Goal: Task Accomplishment & Management: Manage account settings

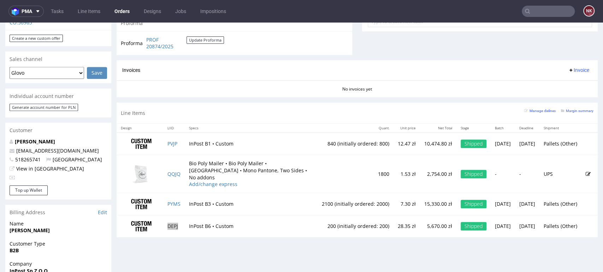
scroll to position [266, 0]
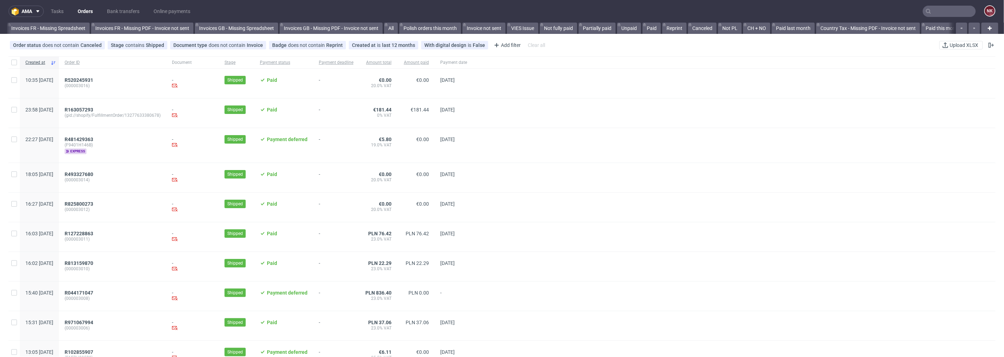
scroll to position [0, 798]
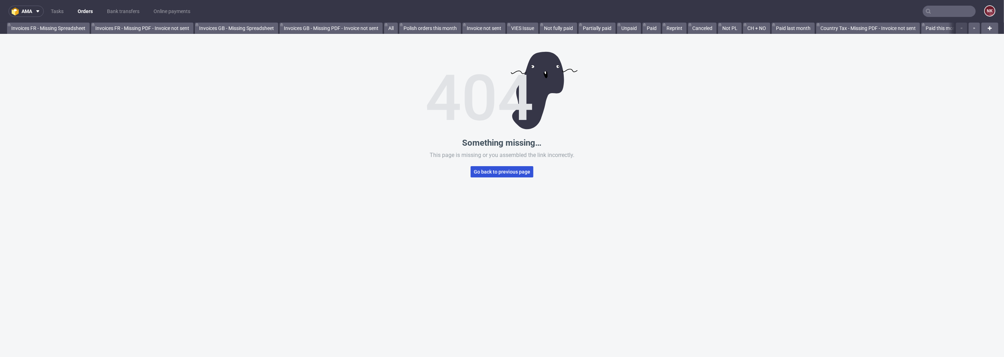
click at [496, 172] on span "Go back to previous page" at bounding box center [502, 171] width 56 height 5
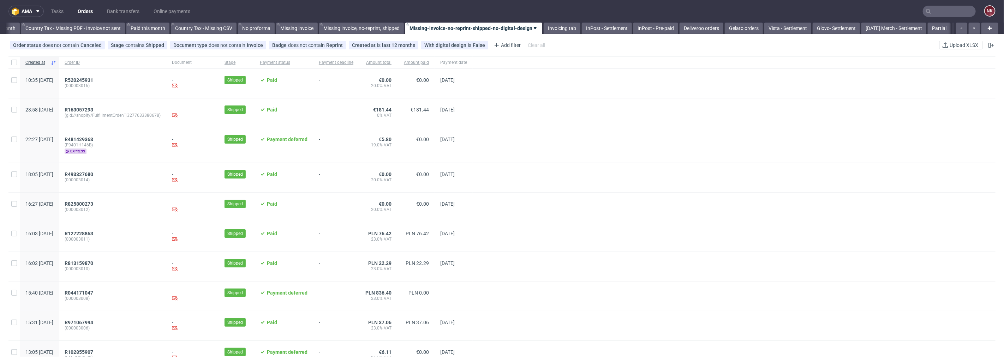
scroll to position [0, 798]
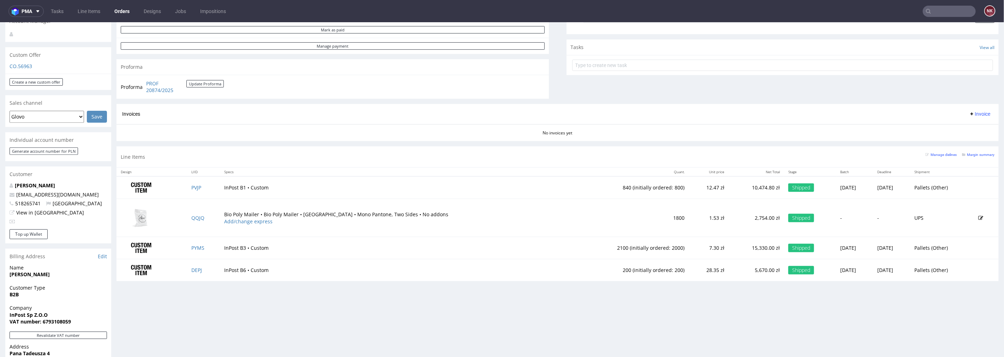
scroll to position [235, 0]
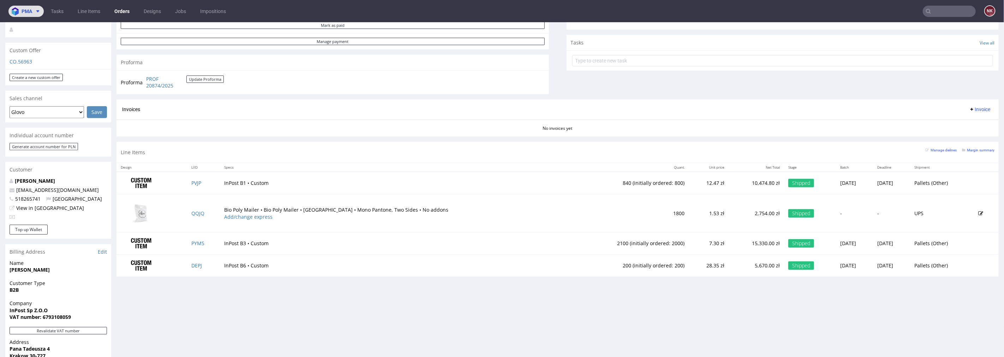
click at [38, 10] on icon at bounding box center [38, 11] width 6 height 6
click at [49, 29] on span "AMA" at bounding box center [60, 27] width 71 height 6
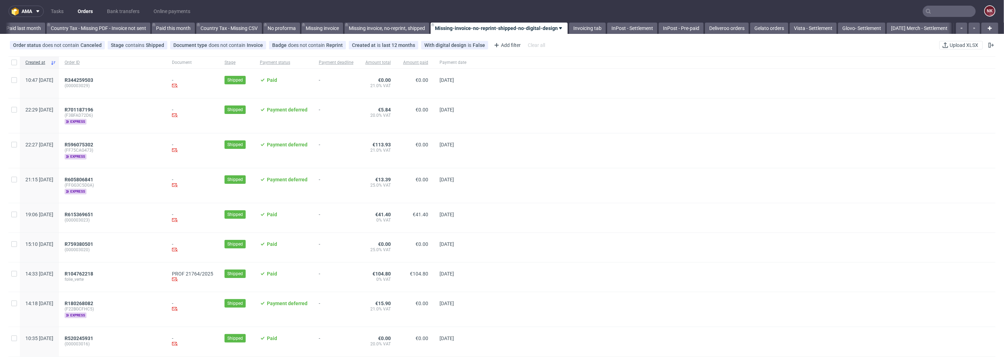
scroll to position [0, 798]
click at [124, 6] on link "Bank transfers" at bounding box center [123, 11] width 41 height 11
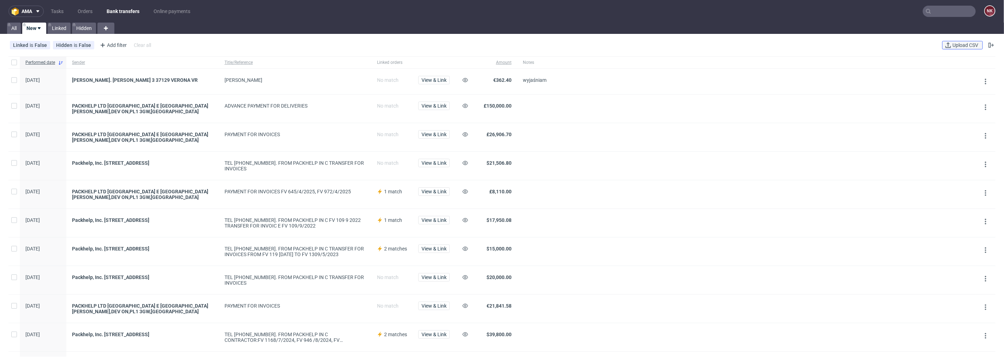
click at [953, 45] on span "Upload CSV" at bounding box center [965, 45] width 29 height 5
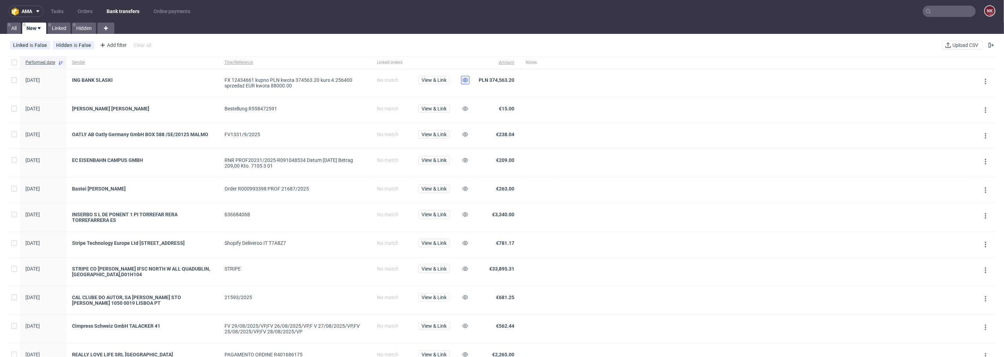
click at [465, 82] on icon at bounding box center [465, 80] width 6 height 6
click at [466, 241] on icon at bounding box center [465, 243] width 6 height 6
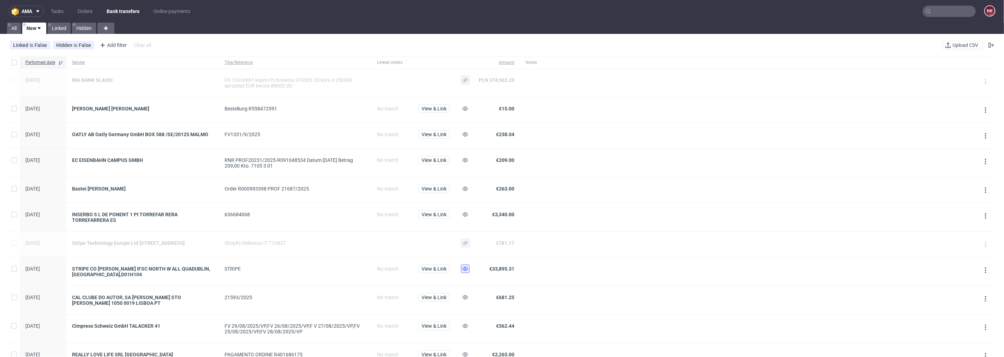
click at [467, 272] on icon at bounding box center [465, 269] width 6 height 6
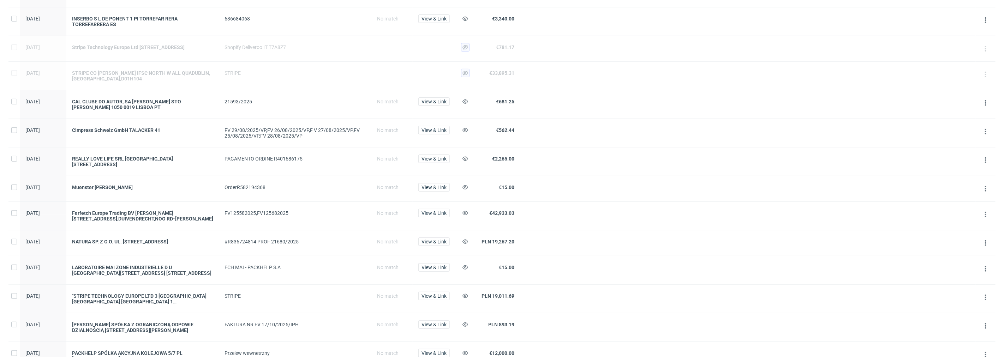
scroll to position [235, 0]
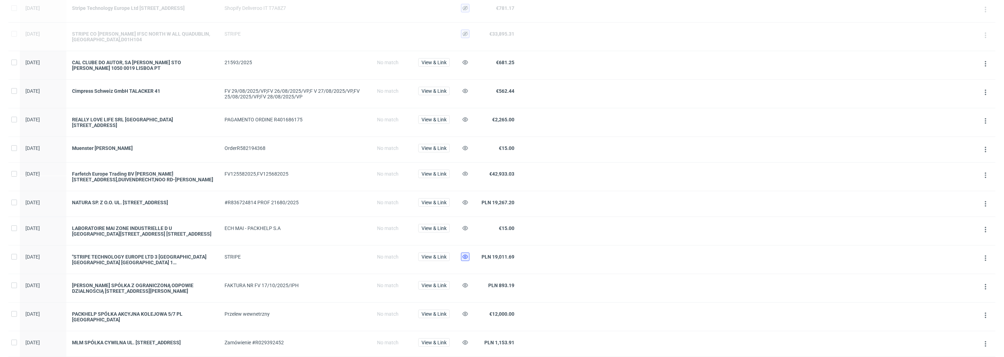
click at [461, 258] on button at bounding box center [465, 257] width 8 height 8
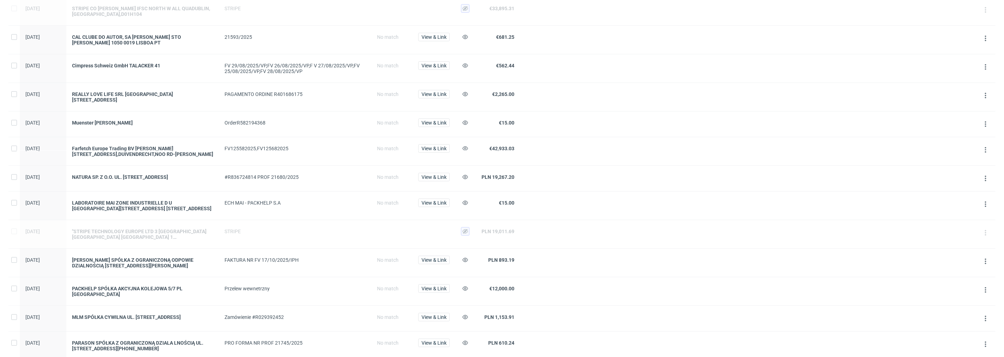
scroll to position [274, 0]
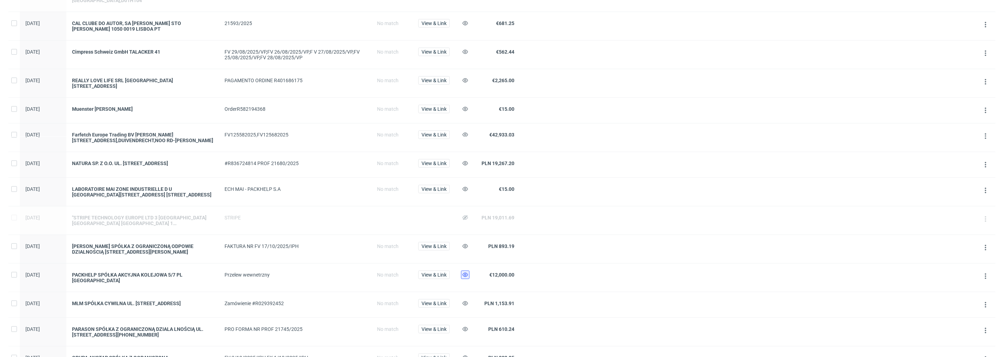
click at [466, 275] on use at bounding box center [465, 275] width 6 height 4
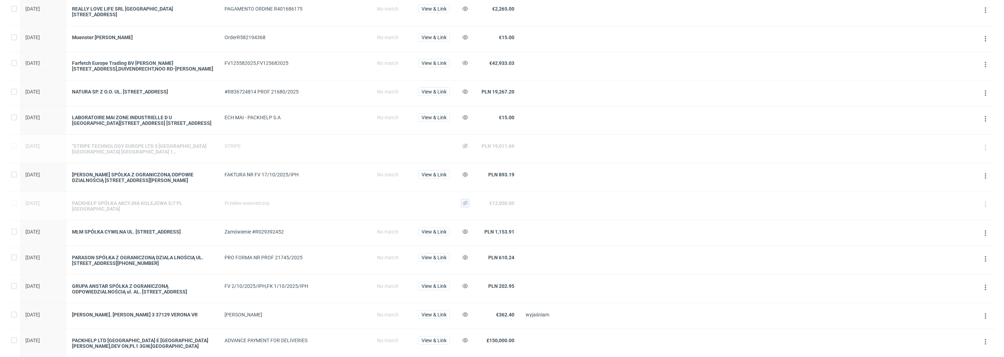
scroll to position [353, 0]
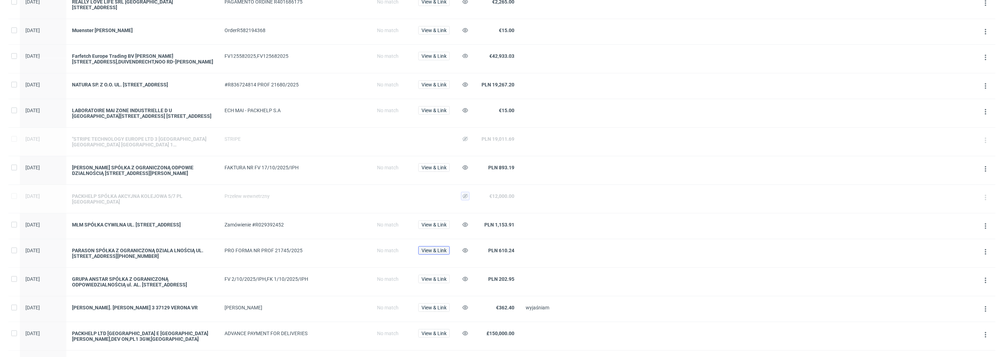
click at [428, 250] on span "View & Link" at bounding box center [433, 250] width 25 height 5
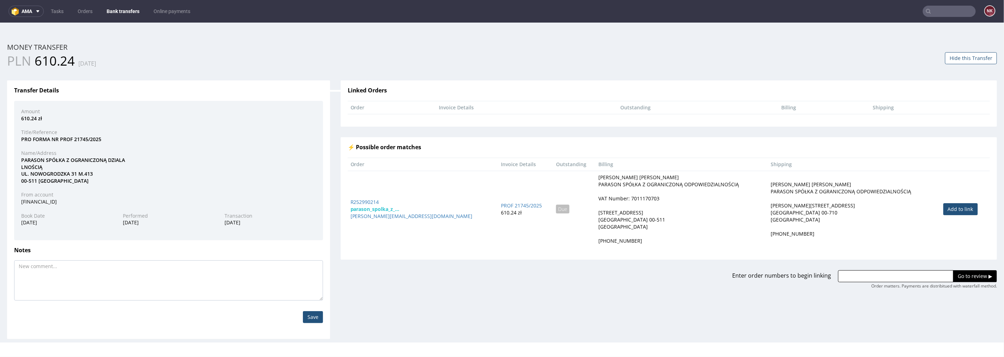
click at [949, 206] on link "Add to link" at bounding box center [960, 209] width 35 height 12
type input "R252990214"
click at [954, 275] on input "Go to review ▶" at bounding box center [975, 276] width 44 height 12
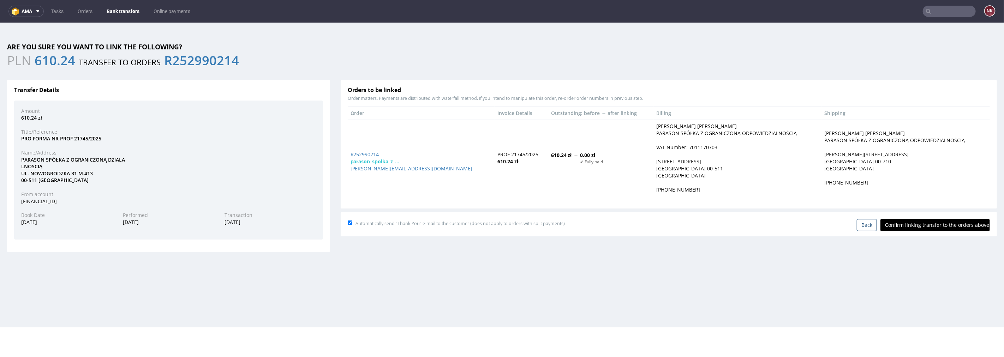
click at [922, 228] on input "Confirm linking transfer to the orders above" at bounding box center [934, 225] width 109 height 12
type input "In progress..."
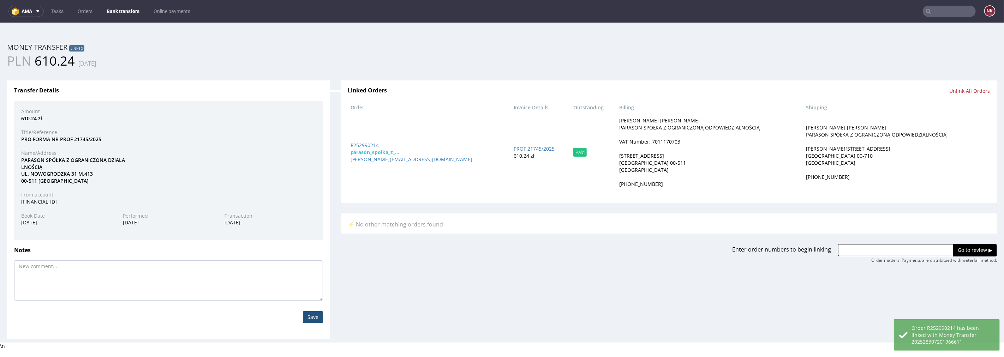
click at [119, 7] on link "Bank transfers" at bounding box center [122, 11] width 41 height 11
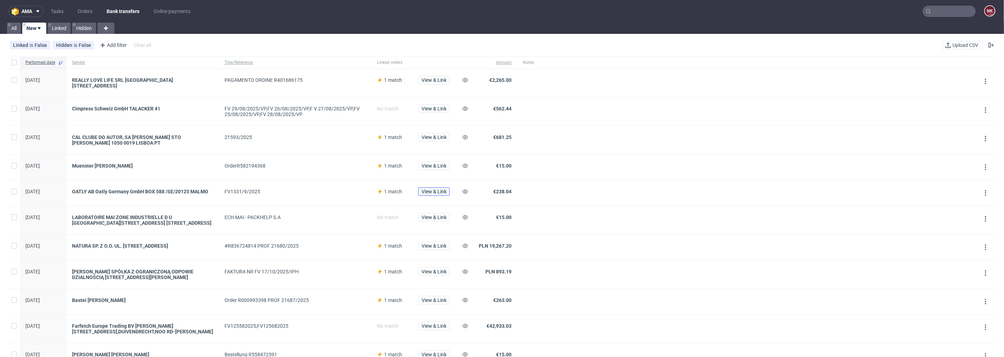
click at [432, 189] on span "View & Link" at bounding box center [433, 191] width 25 height 5
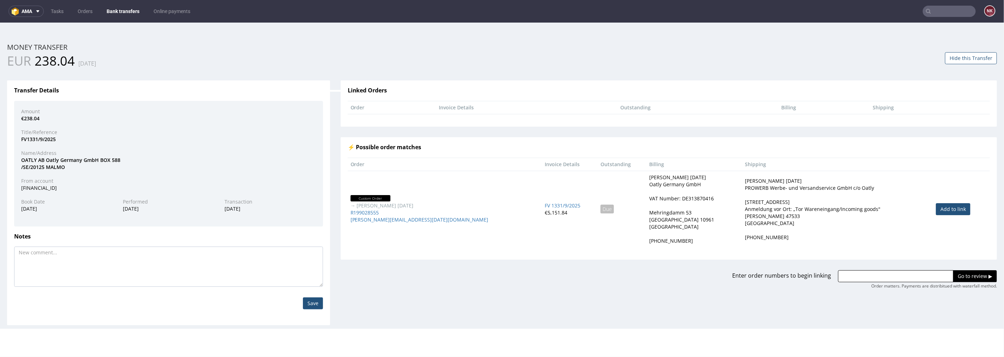
click at [936, 206] on link "Add to link" at bounding box center [953, 209] width 35 height 12
type input "R199028555"
click at [958, 272] on input "Go to review ▶" at bounding box center [975, 276] width 44 height 12
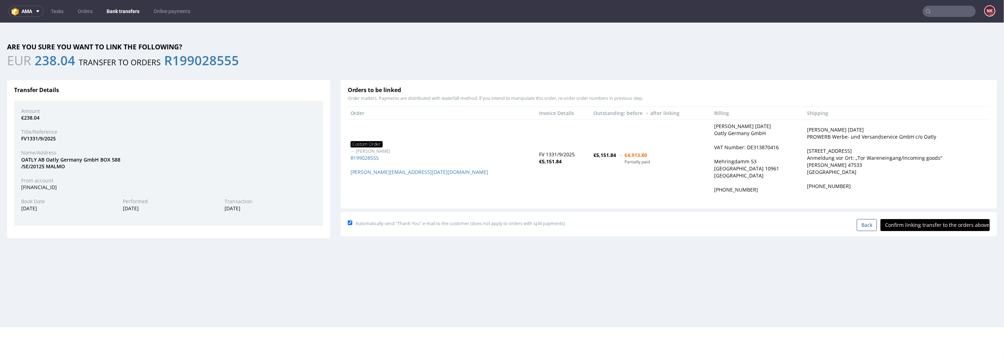
click at [902, 220] on input "Confirm linking transfer to the orders above" at bounding box center [934, 225] width 109 height 12
type input "In progress..."
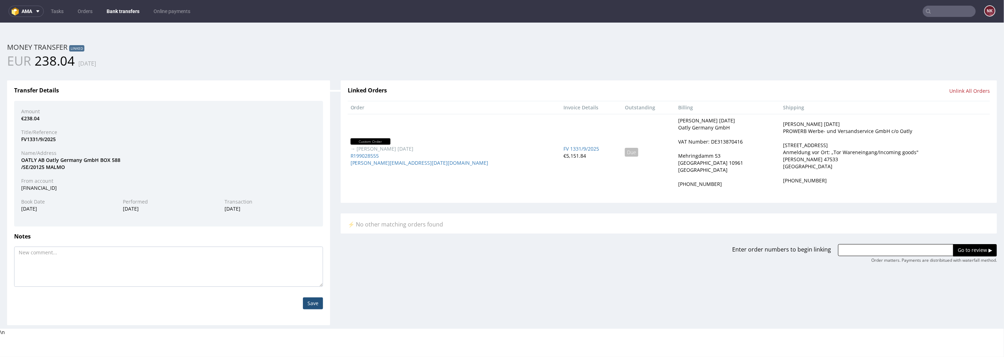
click at [117, 15] on link "Bank transfers" at bounding box center [122, 11] width 41 height 11
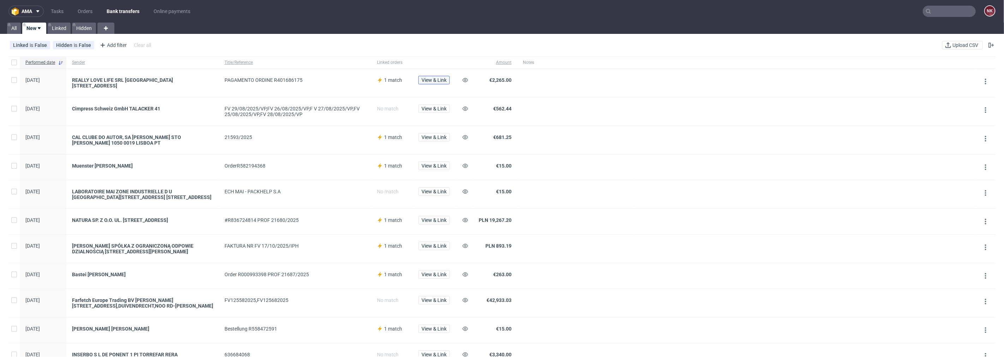
click at [433, 81] on span "View & Link" at bounding box center [433, 80] width 25 height 5
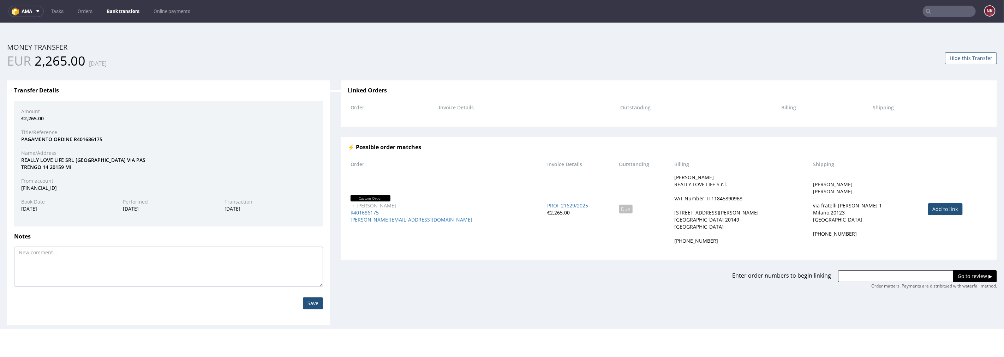
click at [928, 210] on link "Add to link" at bounding box center [945, 209] width 35 height 12
type input "R401686175"
click at [947, 267] on div "Enter order numbers to begin linking R401686175 Go to review ▶ Order matters. P…" at bounding box center [668, 274] width 667 height 30
click at [953, 272] on input "Go to review ▶" at bounding box center [975, 276] width 44 height 12
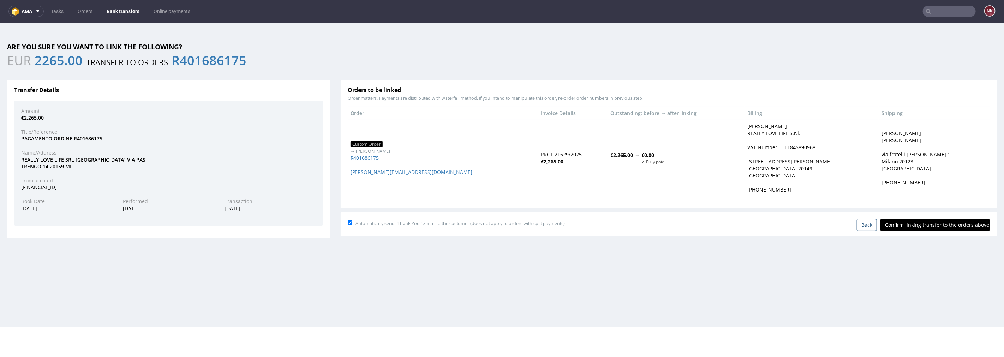
click at [930, 221] on input "Confirm linking transfer to the orders above" at bounding box center [934, 225] width 109 height 12
type input "In progress..."
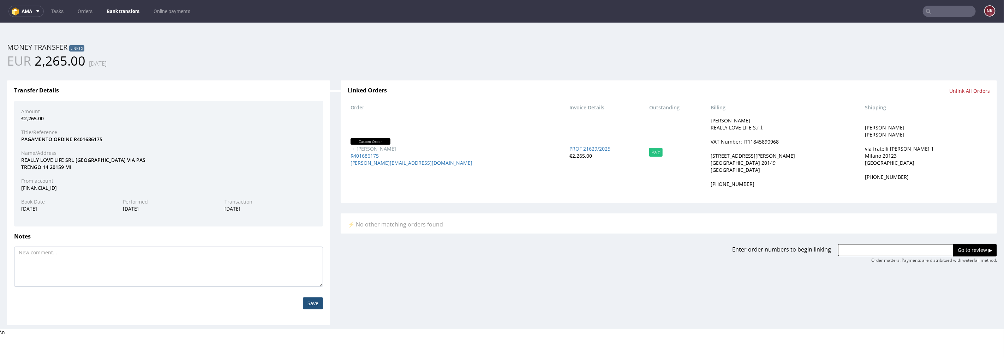
click at [125, 8] on link "Bank transfers" at bounding box center [122, 11] width 41 height 11
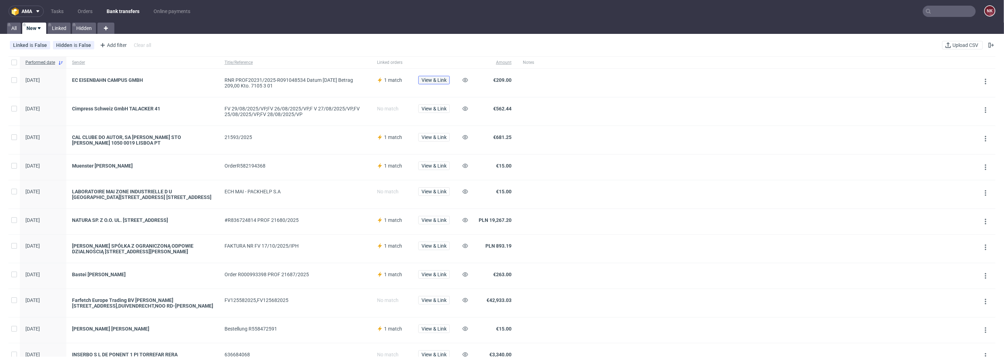
click at [434, 80] on span "View & Link" at bounding box center [433, 80] width 25 height 5
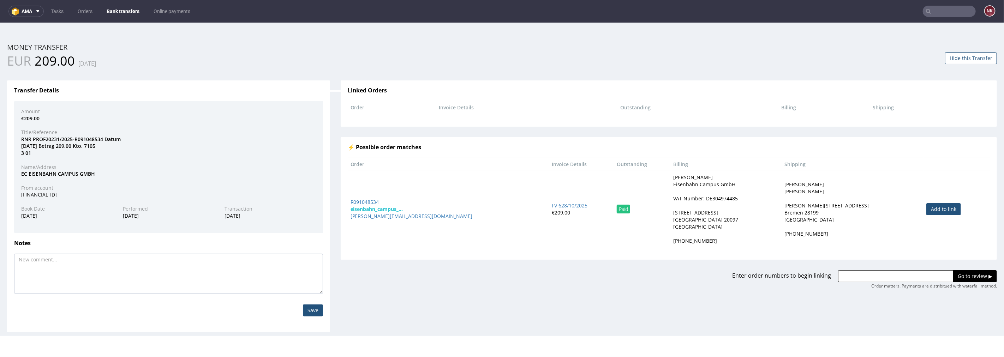
click at [926, 206] on link "Add to link" at bounding box center [943, 209] width 35 height 12
type input "R091048534"
click at [961, 274] on input "Go to review ▶" at bounding box center [975, 276] width 44 height 12
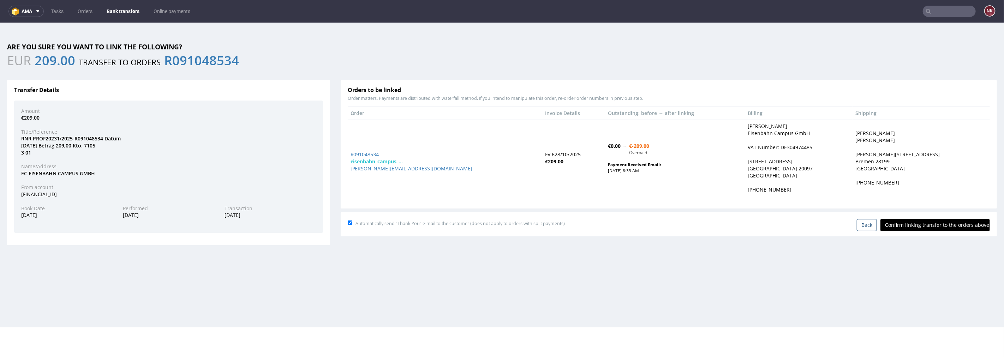
click at [908, 224] on input "Confirm linking transfer to the orders above" at bounding box center [934, 225] width 109 height 12
type input "In progress..."
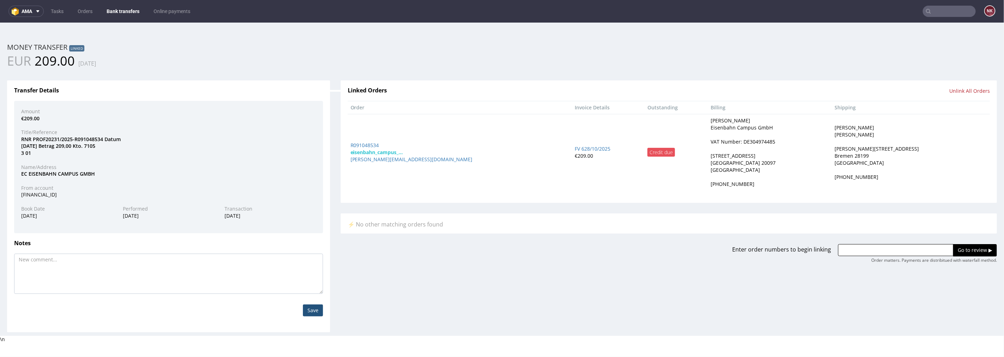
click at [122, 8] on link "Bank transfers" at bounding box center [122, 11] width 41 height 11
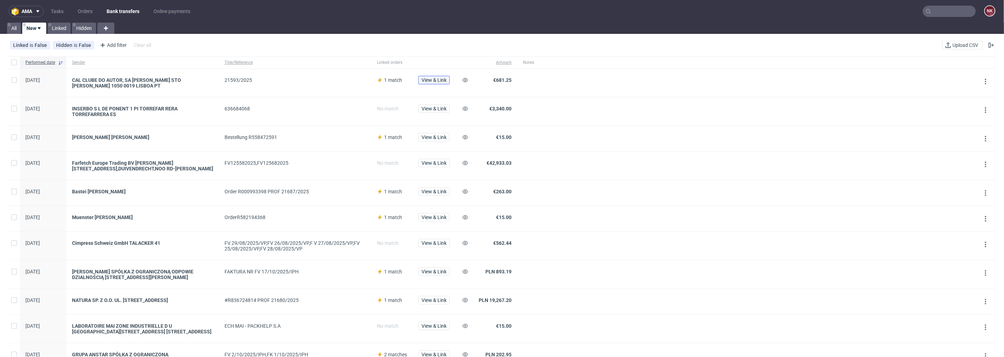
click at [437, 78] on span "View & Link" at bounding box center [433, 80] width 25 height 5
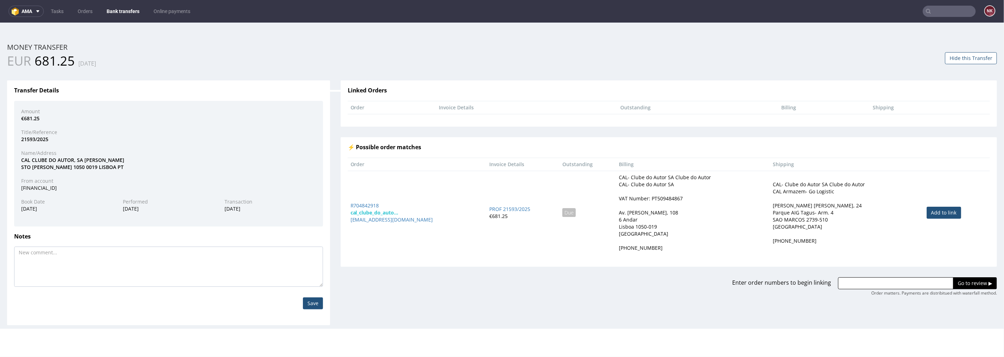
click at [945, 214] on link "Add to link" at bounding box center [944, 212] width 35 height 12
type input "R704842918"
click at [954, 280] on input "Go to review ▶" at bounding box center [975, 283] width 44 height 12
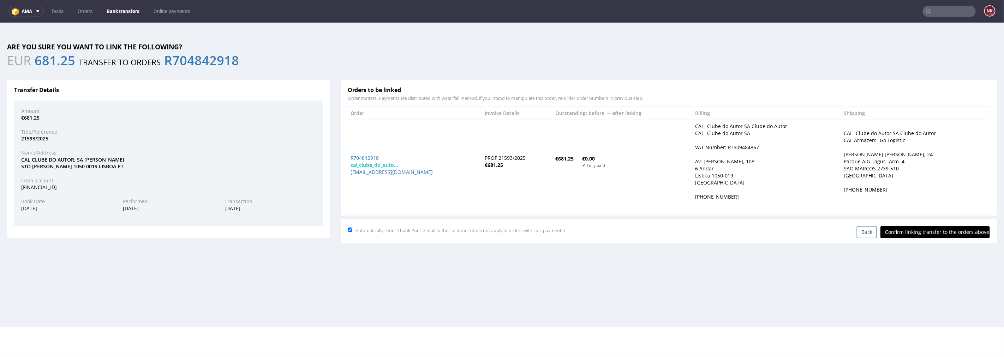
click at [934, 233] on input "Confirm linking transfer to the orders above" at bounding box center [934, 232] width 109 height 12
type input "In progress..."
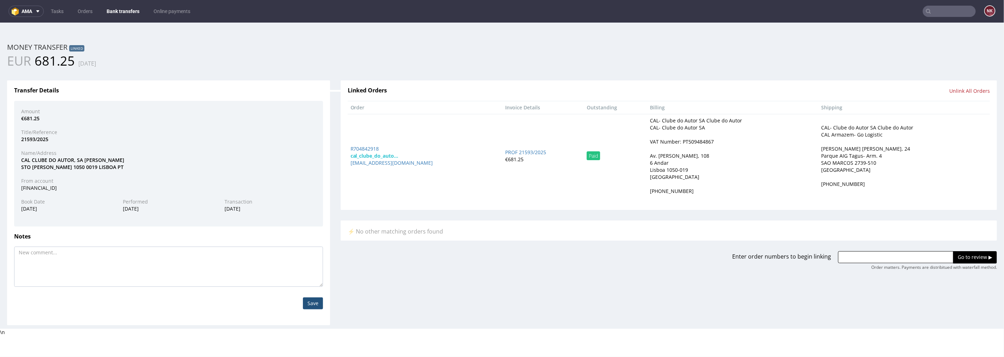
click at [120, 9] on link "Bank transfers" at bounding box center [122, 11] width 41 height 11
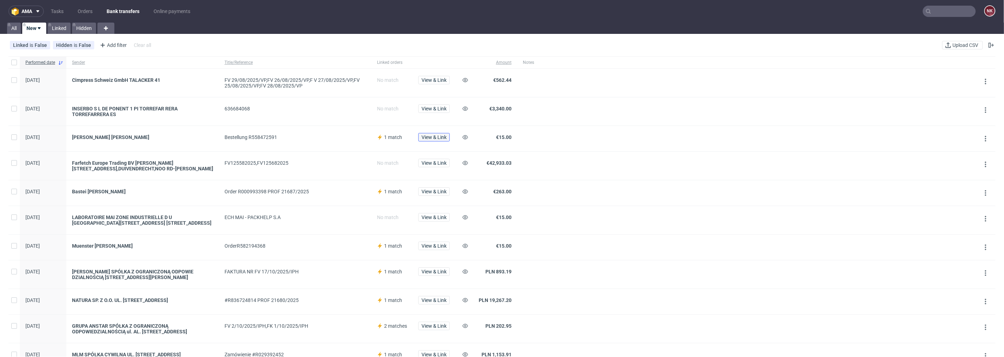
click at [442, 141] on button "View & Link" at bounding box center [433, 137] width 31 height 8
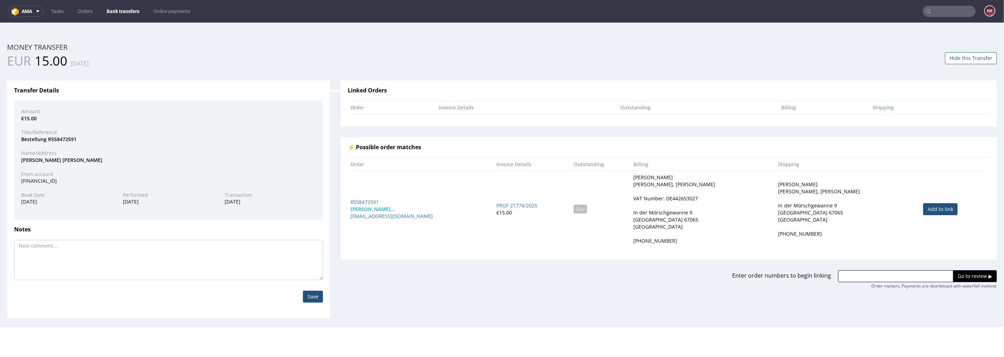
click at [929, 206] on link "Add to link" at bounding box center [940, 209] width 35 height 12
type input "R558472591"
click at [967, 278] on input "Go to review ▶" at bounding box center [975, 276] width 44 height 12
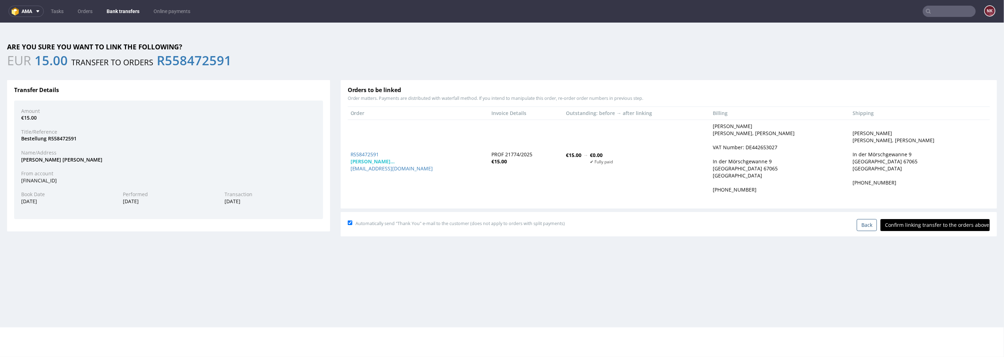
click at [937, 229] on input "Confirm linking transfer to the orders above" at bounding box center [934, 225] width 109 height 12
type input "In progress..."
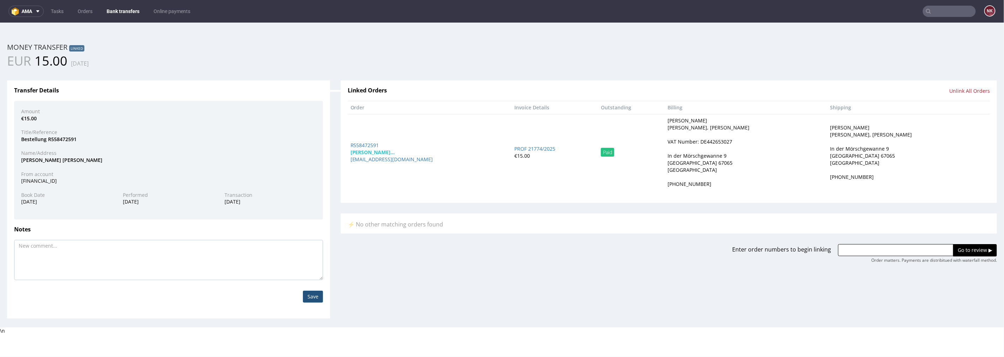
click at [116, 10] on link "Bank transfers" at bounding box center [122, 11] width 41 height 11
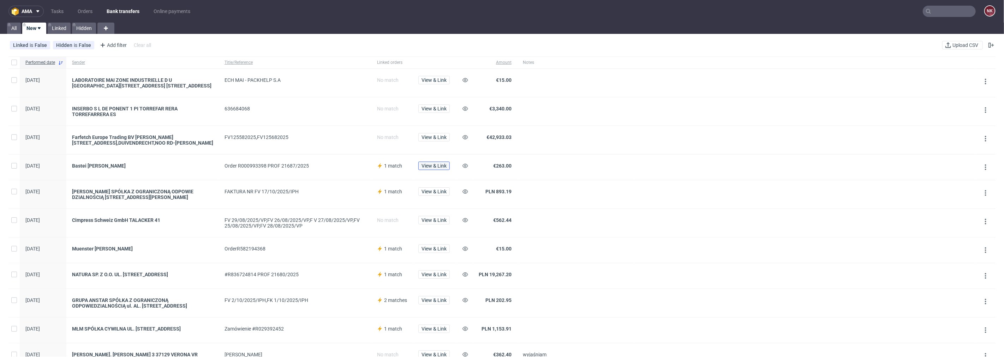
click at [438, 167] on span "View & Link" at bounding box center [433, 165] width 25 height 5
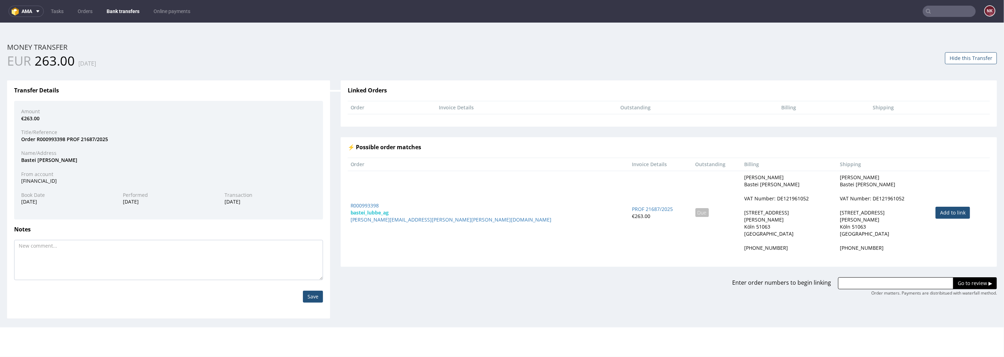
click at [935, 214] on link "Add to link" at bounding box center [952, 212] width 35 height 12
type input "R000993398"
click at [961, 283] on input "Go to review ▶" at bounding box center [975, 283] width 44 height 12
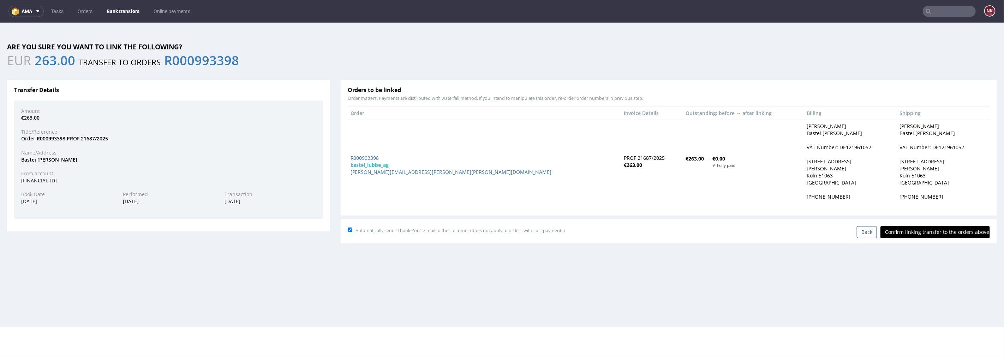
click at [929, 235] on input "Confirm linking transfer to the orders above" at bounding box center [934, 232] width 109 height 12
type input "In progress..."
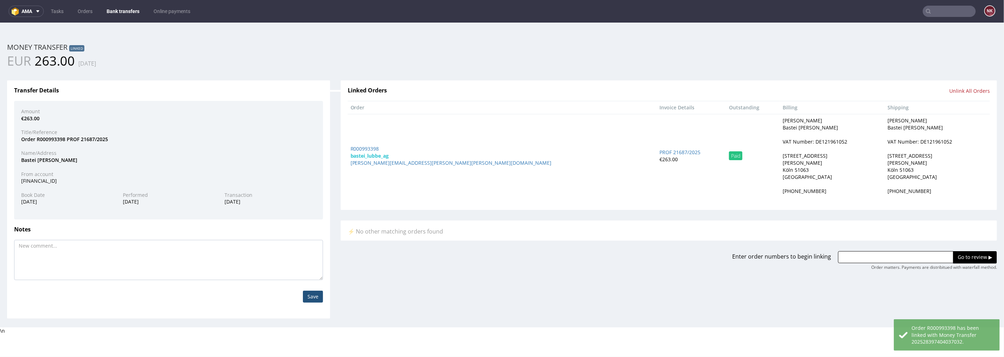
click at [122, 8] on link "Bank transfers" at bounding box center [122, 11] width 41 height 11
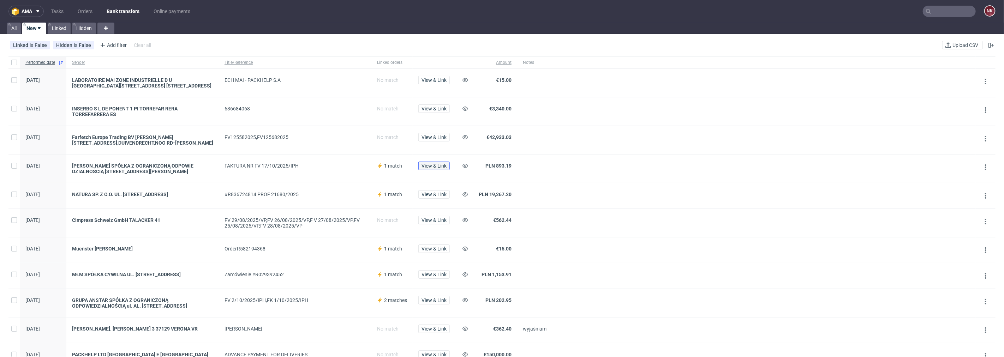
click at [439, 163] on span "View & Link" at bounding box center [433, 165] width 25 height 5
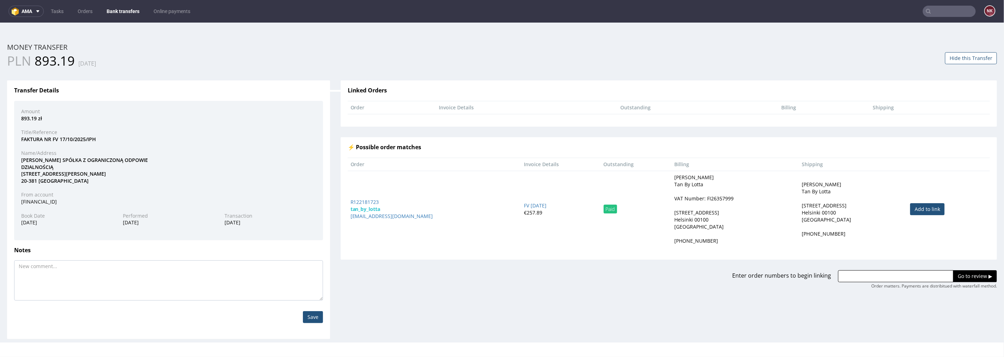
click at [910, 207] on link "Add to link" at bounding box center [927, 209] width 35 height 12
type input "R122181723"
click at [957, 269] on div "Enter order numbers to begin linking R122181723 Go to review ▶ Order matters. P…" at bounding box center [668, 274] width 667 height 30
click at [957, 276] on input "Go to review ▶" at bounding box center [975, 276] width 44 height 12
click at [122, 8] on link "Bank transfers" at bounding box center [122, 11] width 41 height 11
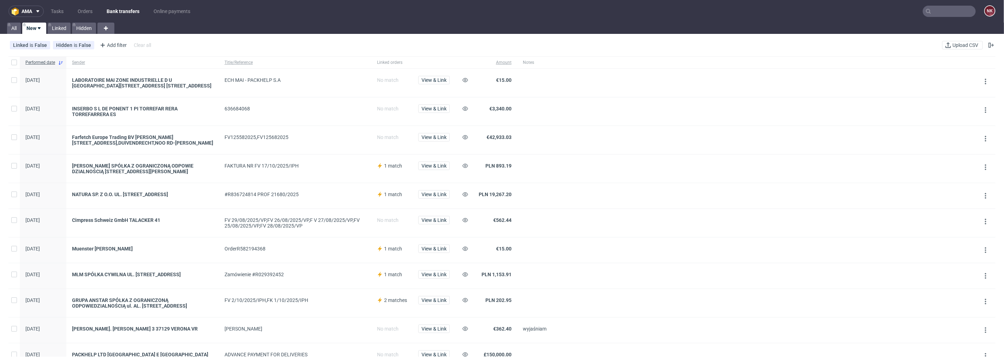
scroll to position [39, 0]
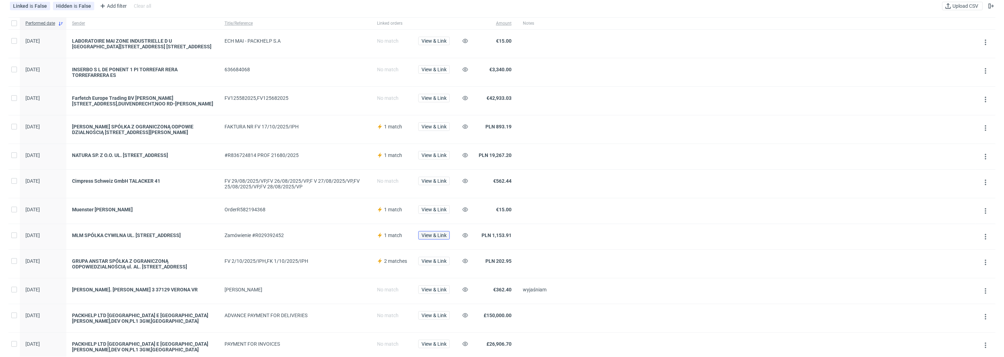
click at [429, 236] on span "View & Link" at bounding box center [433, 235] width 25 height 5
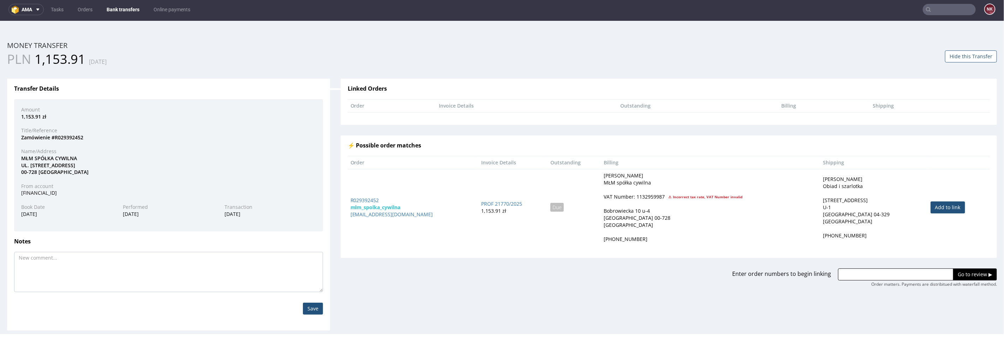
click at [943, 205] on link "Add to link" at bounding box center [947, 207] width 35 height 12
type input "R029392452"
click at [965, 270] on input "Go to review ▶" at bounding box center [975, 274] width 44 height 12
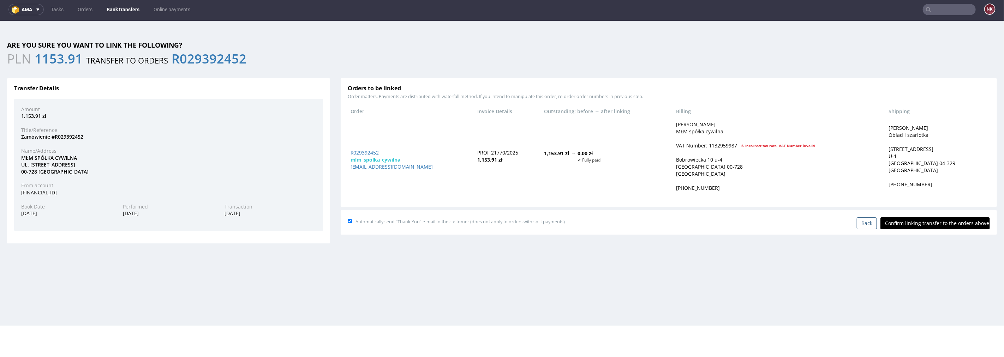
click at [943, 220] on input "Confirm linking transfer to the orders above" at bounding box center [934, 223] width 109 height 12
type input "In progress..."
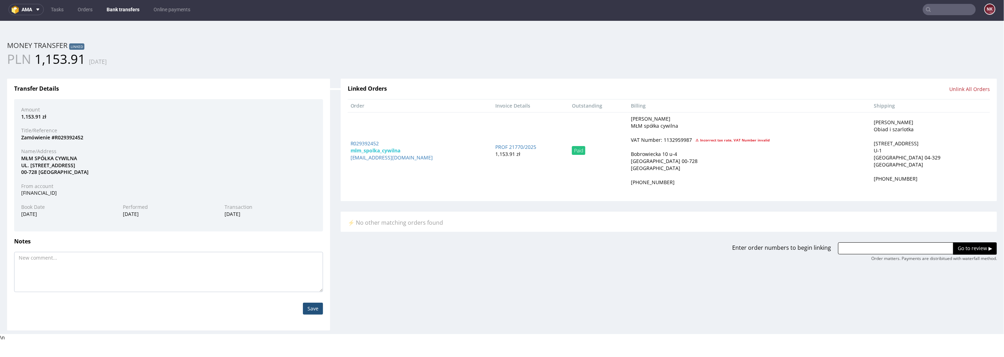
click at [125, 11] on link "Bank transfers" at bounding box center [122, 9] width 41 height 11
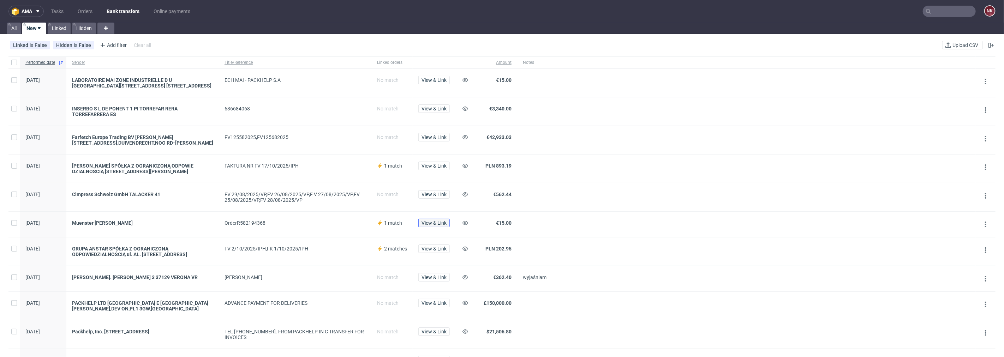
click at [436, 227] on button "View & Link" at bounding box center [433, 223] width 31 height 8
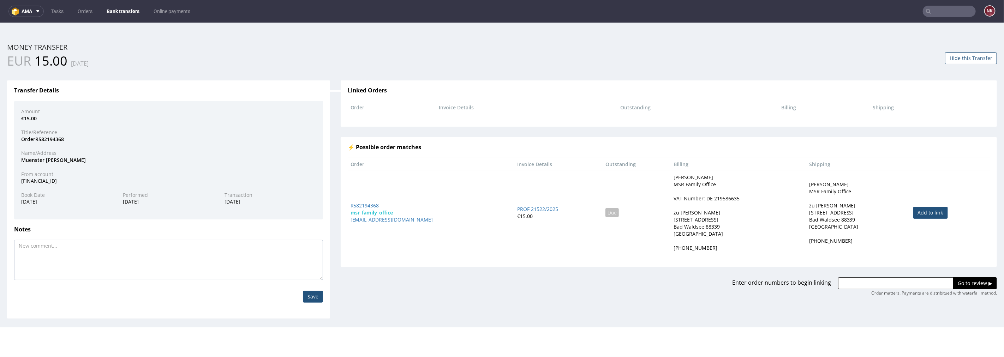
click at [918, 205] on td "Add to link" at bounding box center [949, 212] width 79 height 84
click at [927, 220] on td "Add to link" at bounding box center [949, 212] width 79 height 84
click at [928, 210] on link "Add to link" at bounding box center [930, 212] width 35 height 12
type input "R582194368"
click at [953, 281] on input "Go to review ▶" at bounding box center [975, 283] width 44 height 12
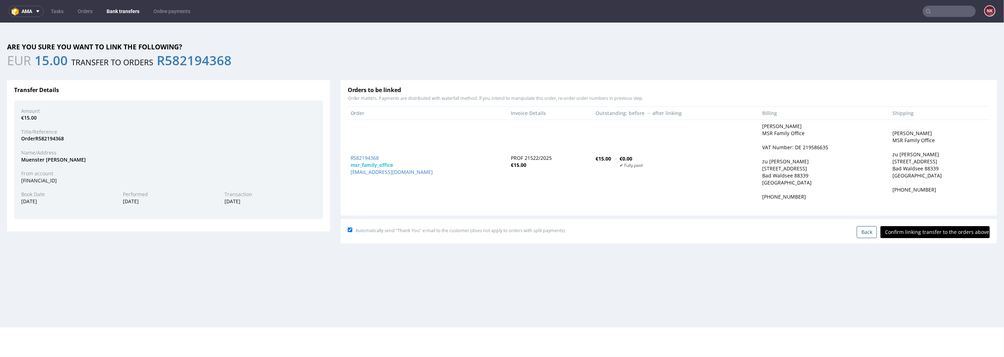
click at [933, 235] on input "Confirm linking transfer to the orders above" at bounding box center [934, 232] width 109 height 12
type input "In progress..."
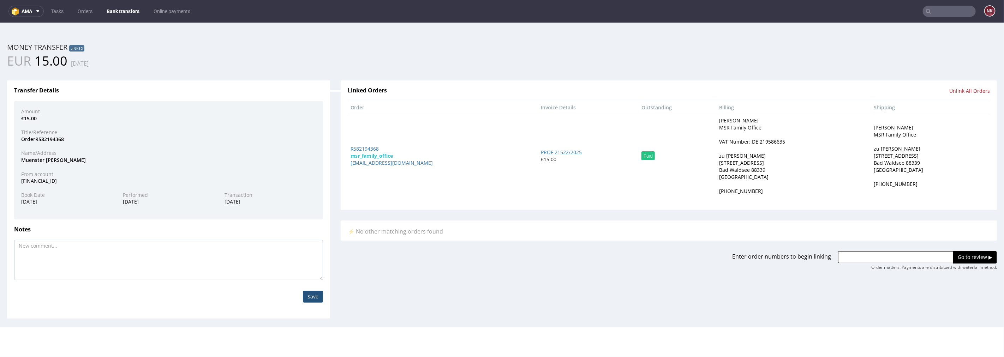
click at [115, 12] on link "Bank transfers" at bounding box center [122, 11] width 41 height 11
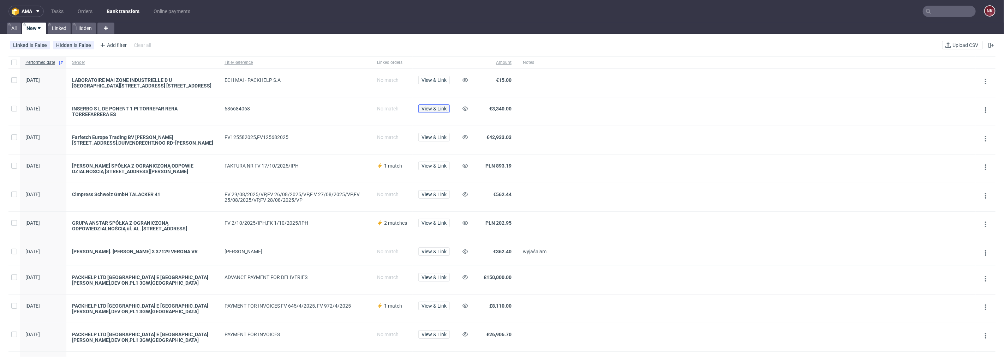
click at [435, 106] on span "View & Link" at bounding box center [433, 108] width 25 height 5
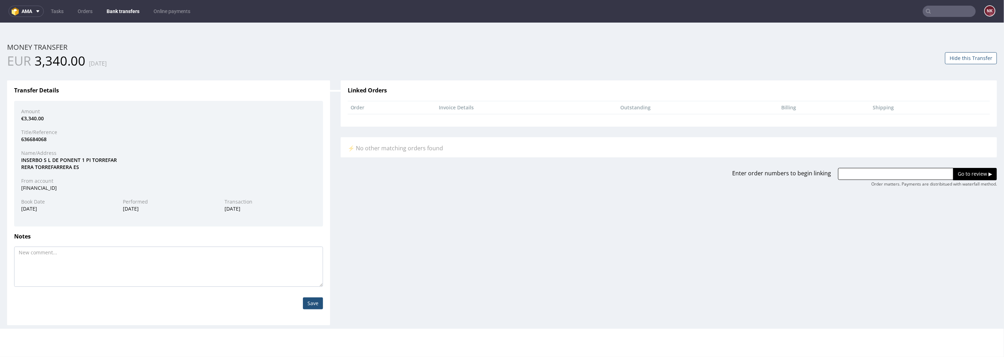
click at [37, 158] on div "INSERBO S L DE PONENT 1 PI TORREFAR RERA TORREFARRERA ES" at bounding box center [168, 163] width 305 height 14
copy div "INSERBO"
click at [852, 164] on div "Enter order numbers to begin linking Go to review ▶ Order matters. Payments are…" at bounding box center [668, 172] width 667 height 30
click at [853, 170] on input "text" at bounding box center [895, 174] width 115 height 12
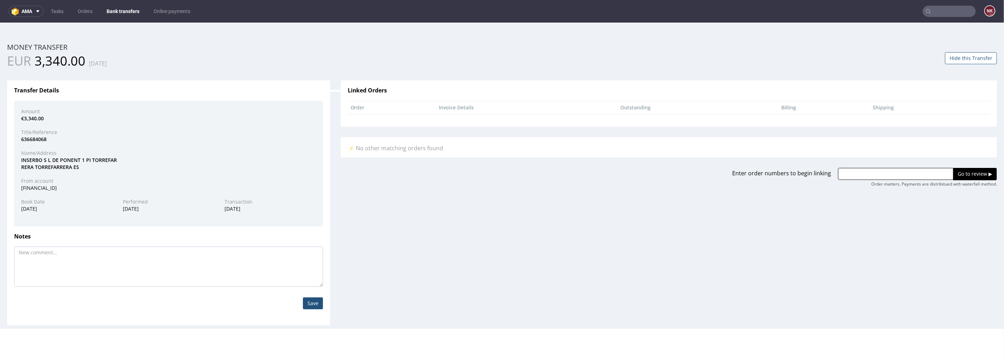
paste input "R636684068"
type input "R636684068"
click at [953, 175] on input "Go to review ▶" at bounding box center [975, 174] width 44 height 12
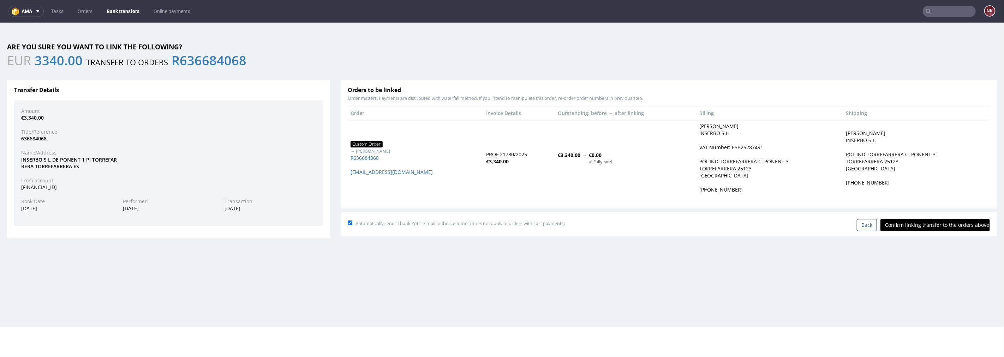
click at [936, 226] on input "Confirm linking transfer to the orders above" at bounding box center [934, 225] width 109 height 12
type input "In progress..."
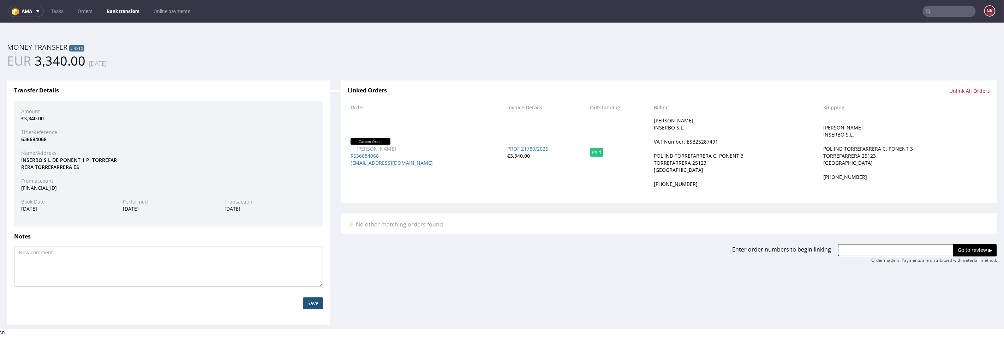
click at [122, 11] on link "Bank transfers" at bounding box center [122, 11] width 41 height 11
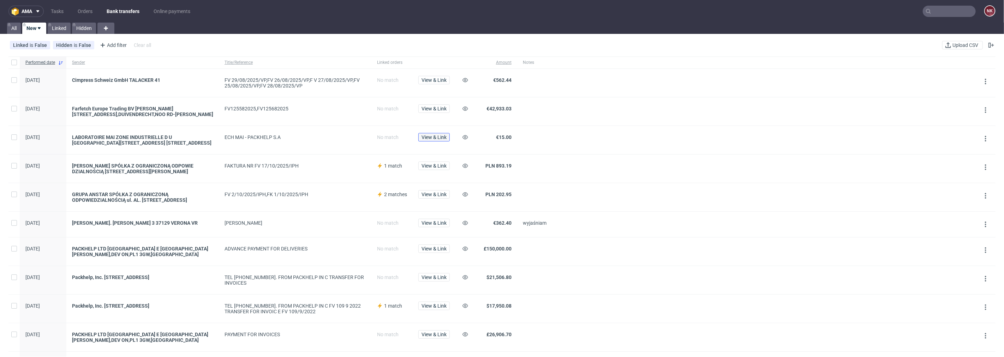
click at [431, 137] on span "View & Link" at bounding box center [433, 137] width 25 height 5
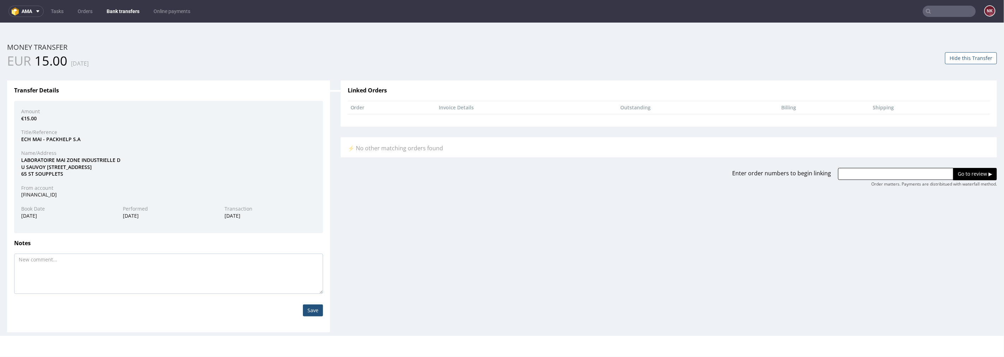
click at [41, 158] on div "LABORATOIRE MAI ZONE INDUSTRIELLE D U [GEOGRAPHIC_DATA][STREET_ADDRESS] [STREET…" at bounding box center [168, 166] width 305 height 21
copy div "LABORATOIRE"
click at [154, 147] on div "Amount €15.00 Title/Reference ECH MAI - PACKHELP S.A Name/Address LABORATOIRE M…" at bounding box center [168, 167] width 309 height 132
click at [32, 160] on div "LABORATOIRE MAI ZONE INDUSTRIELLE D U [GEOGRAPHIC_DATA][STREET_ADDRESS] [STREET…" at bounding box center [168, 166] width 305 height 21
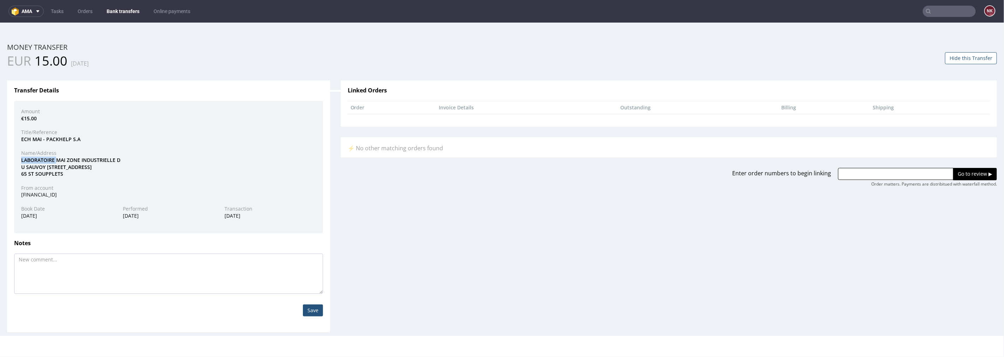
click at [32, 160] on div "LABORATOIRE MAI ZONE INDUSTRIELLE D U [GEOGRAPHIC_DATA][STREET_ADDRESS] [STREET…" at bounding box center [168, 166] width 305 height 21
copy div "LABORATOIRE"
drag, startPoint x: 79, startPoint y: 158, endPoint x: 57, endPoint y: 156, distance: 22.3
click at [57, 156] on div "LABORATOIRE MAI ZONE INDUSTRIELLE D U [GEOGRAPHIC_DATA][STREET_ADDRESS] [STREET…" at bounding box center [168, 166] width 305 height 21
copy div "MAI ZONE"
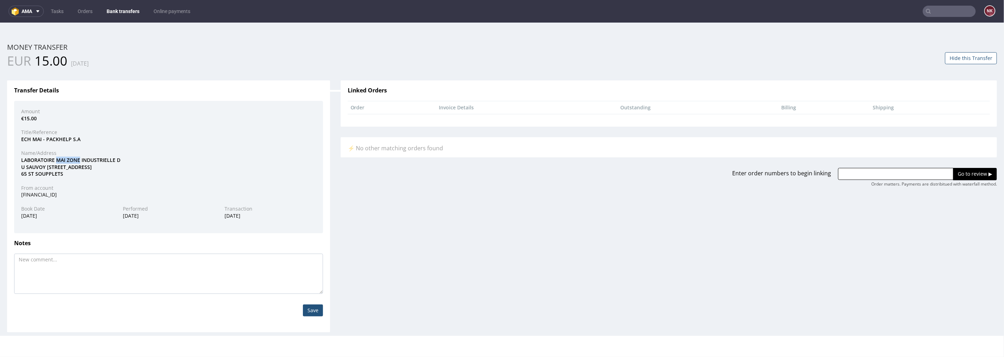
click at [126, 12] on link "Bank transfers" at bounding box center [122, 11] width 41 height 11
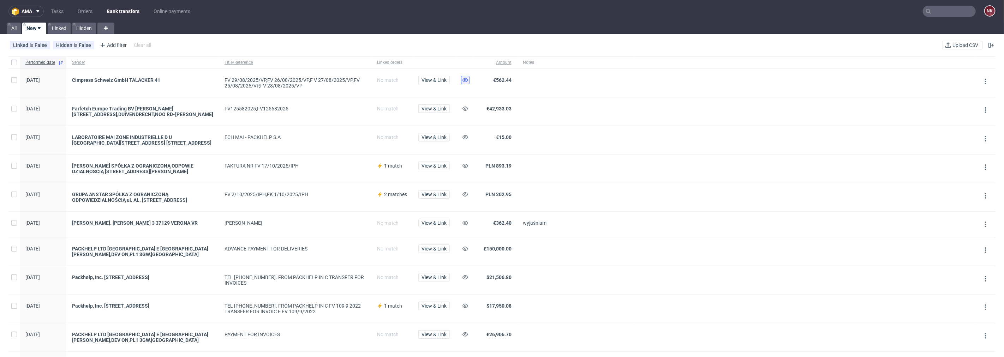
click at [465, 79] on icon at bounding box center [465, 80] width 6 height 6
click at [62, 26] on link "Linked" at bounding box center [59, 28] width 23 height 11
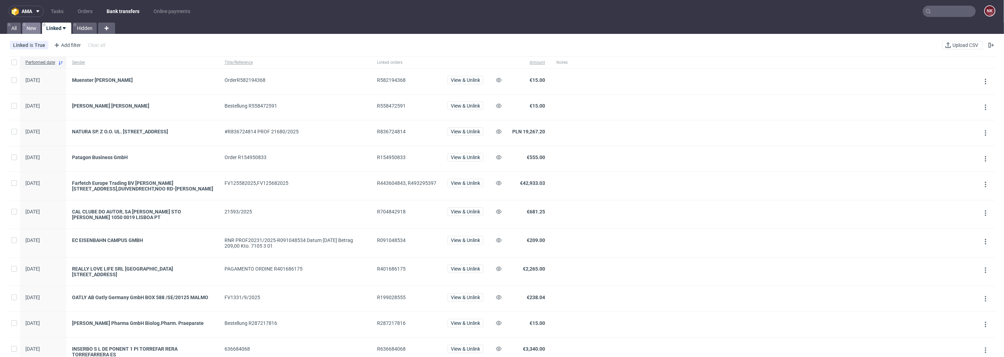
click at [35, 26] on link "New" at bounding box center [31, 28] width 18 height 11
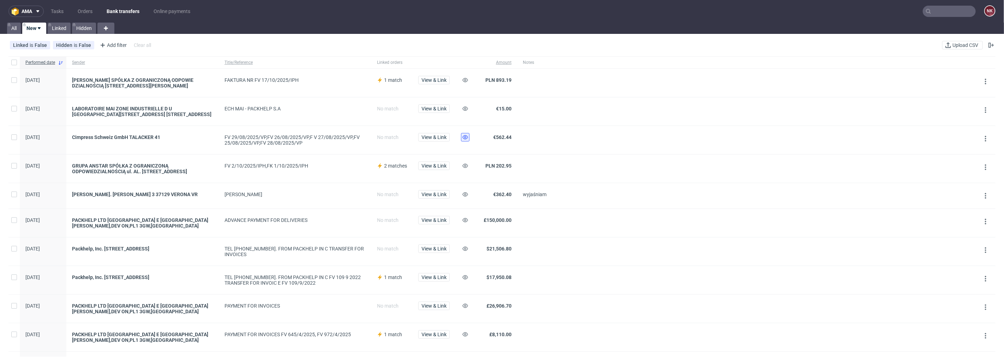
click at [467, 137] on icon at bounding box center [465, 137] width 6 height 6
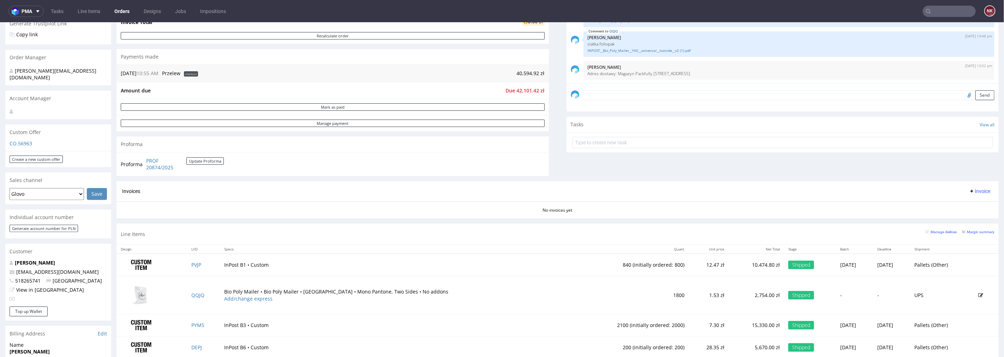
scroll to position [196, 0]
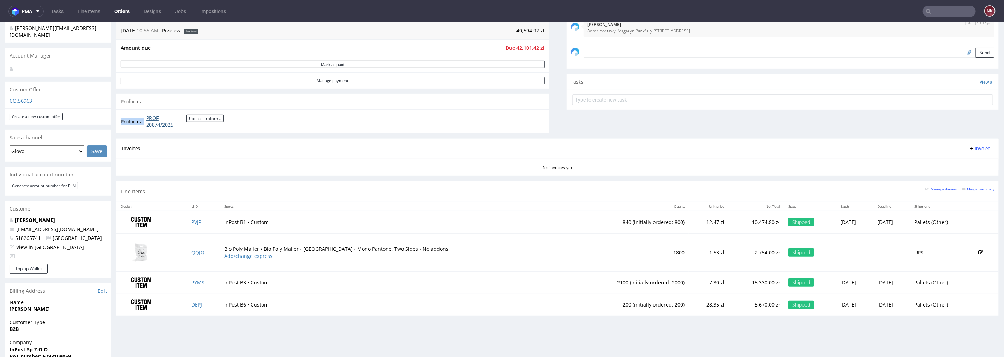
drag, startPoint x: 192, startPoint y: 131, endPoint x: 146, endPoint y: 119, distance: 47.8
click at [146, 119] on div "Proforma PROF 20874/2025 Update Proforma" at bounding box center [332, 121] width 432 height 24
copy tbody "Proforma"
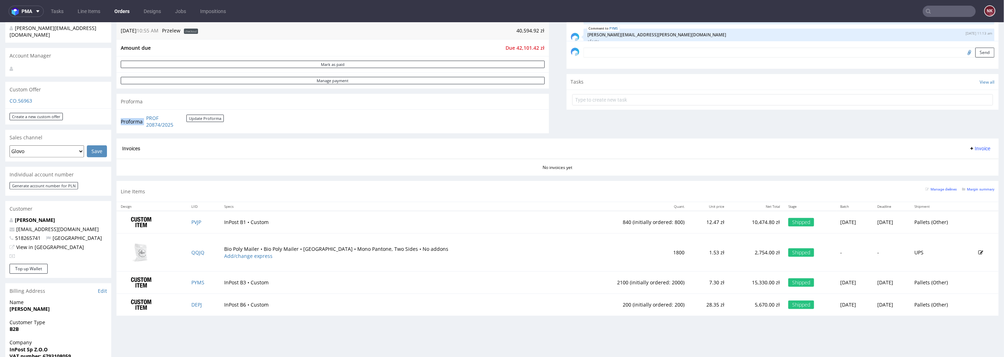
click at [970, 150] on span "Invoice" at bounding box center [979, 148] width 21 height 6
click at [969, 175] on span "Upload" at bounding box center [968, 176] width 34 height 7
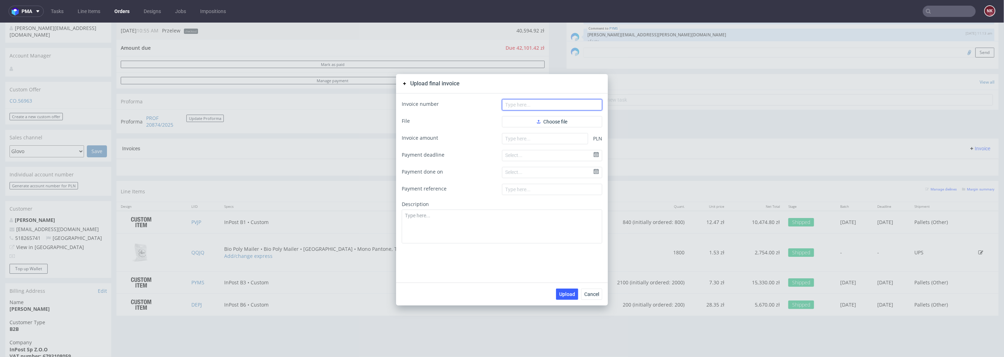
click at [563, 101] on input "text" at bounding box center [552, 104] width 100 height 11
paste input "FV 629/10/2025"
type input "FV 629/10/2025"
click at [531, 119] on button "Choose file" at bounding box center [552, 121] width 100 height 11
click at [570, 148] on input "number" at bounding box center [545, 149] width 86 height 11
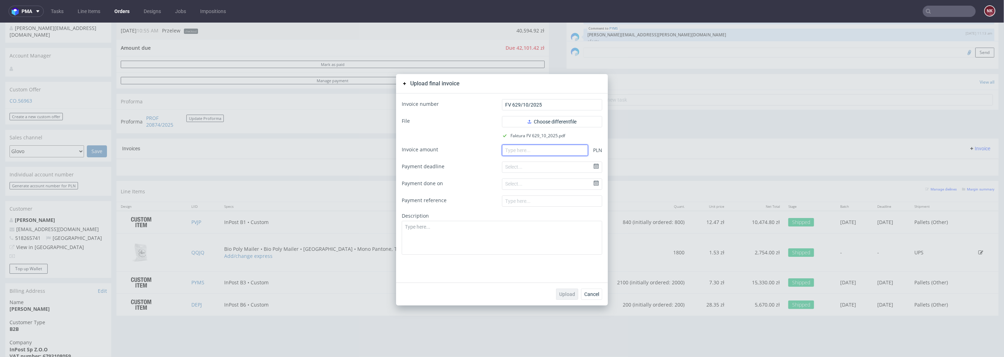
paste input "40590.00"
type input "40590.00"
click at [542, 235] on textarea at bounding box center [502, 238] width 200 height 34
click at [565, 293] on span "Upload" at bounding box center [567, 294] width 16 height 5
click at [595, 294] on span "Cancel" at bounding box center [591, 294] width 15 height 5
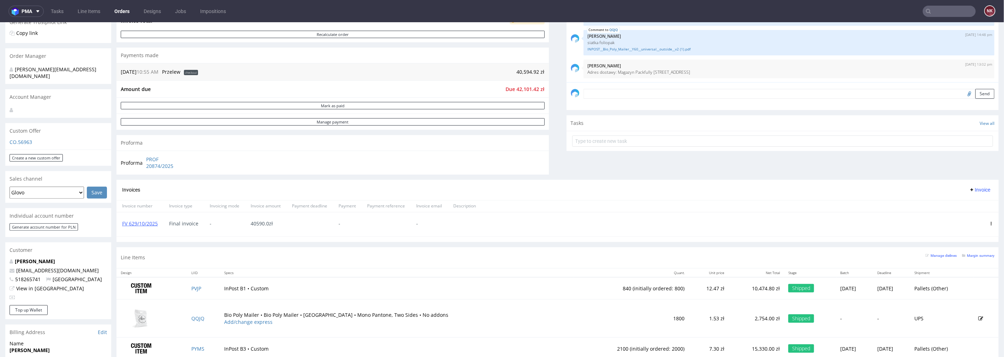
scroll to position [235, 0]
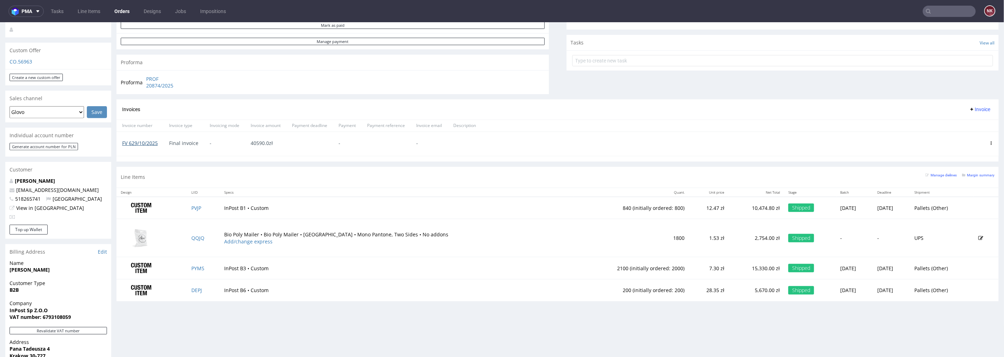
click at [152, 142] on link "FV 629/10/2025" at bounding box center [140, 142] width 36 height 7
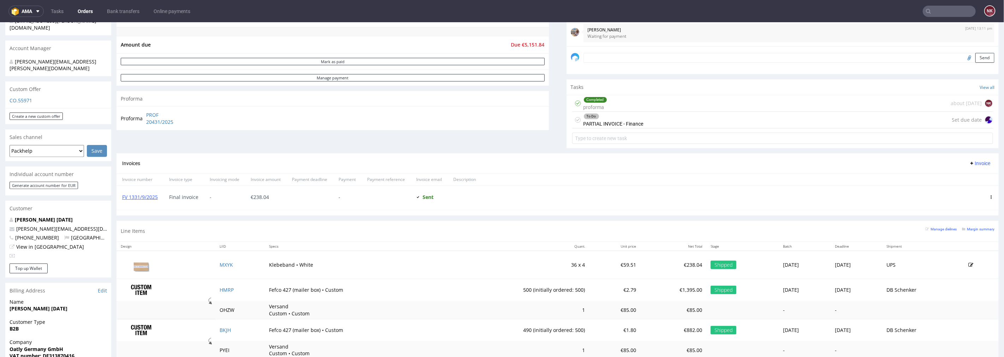
scroll to position [178, 0]
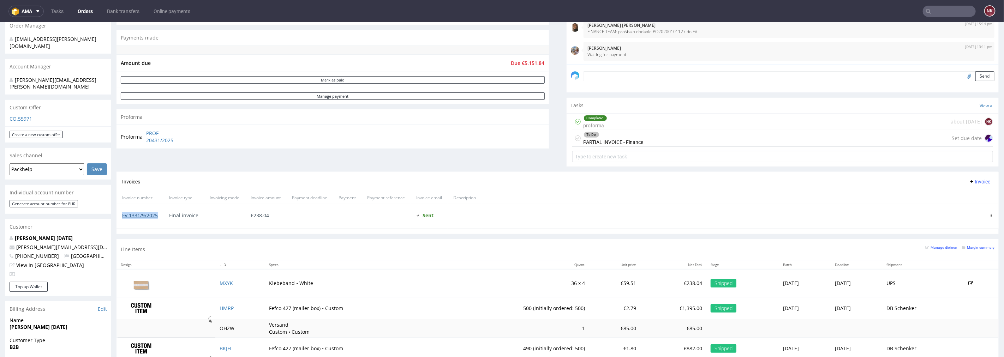
drag, startPoint x: 160, startPoint y: 215, endPoint x: 123, endPoint y: 217, distance: 36.8
click at [123, 217] on div "FV 1331/9/2025" at bounding box center [139, 216] width 47 height 24
copy link "FV 1331/9/2025"
click at [628, 138] on div "To Do PARTIAL INVOICE - Finance" at bounding box center [613, 138] width 60 height 16
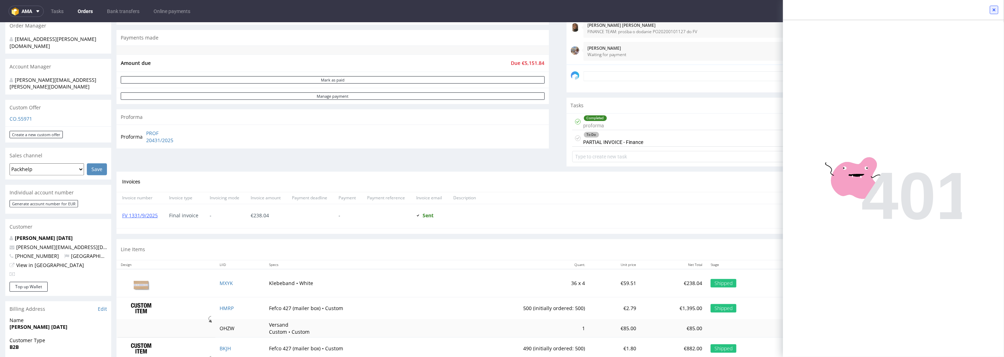
click at [995, 10] on icon at bounding box center [994, 10] width 6 height 6
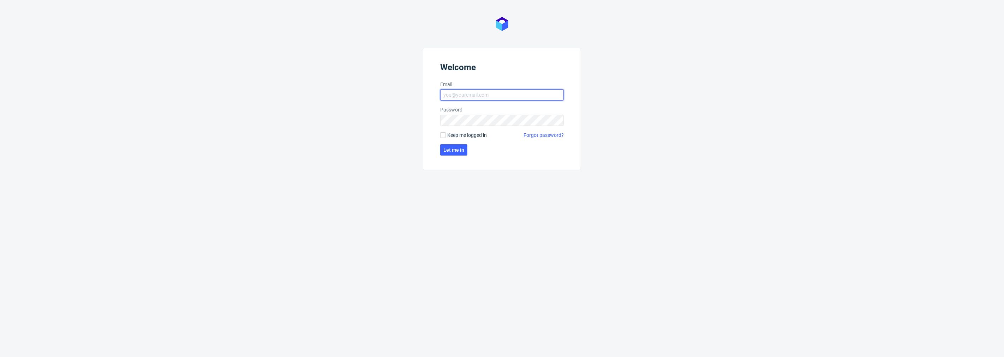
type input "natalia.kaczorowska@packhelp.com"
click at [447, 141] on form "Welcome Email natalia.kaczorowska@packhelp.com Password Keep me logged in Forgo…" at bounding box center [502, 109] width 158 height 122
click at [451, 148] on span "Let me in" at bounding box center [453, 150] width 21 height 5
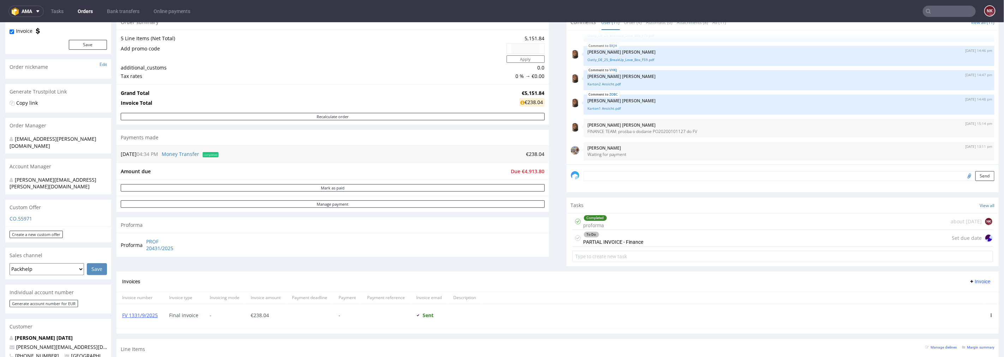
scroll to position [78, 0]
click at [615, 242] on div "To Do PARTIAL INVOICE - Finance" at bounding box center [613, 237] width 60 height 16
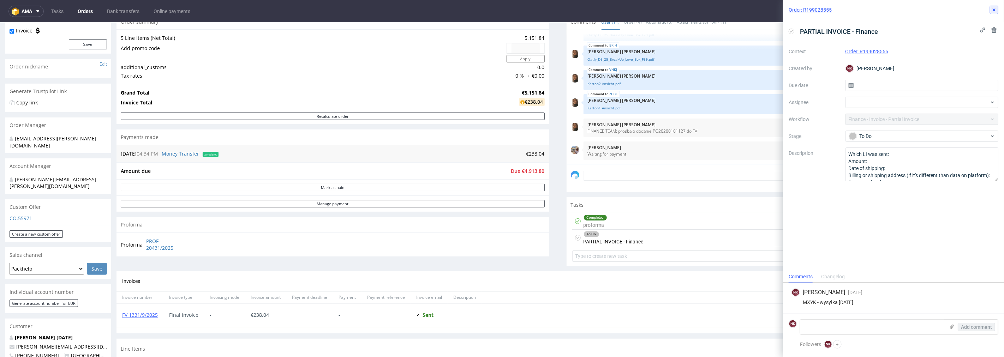
click at [991, 8] on icon at bounding box center [994, 10] width 6 height 6
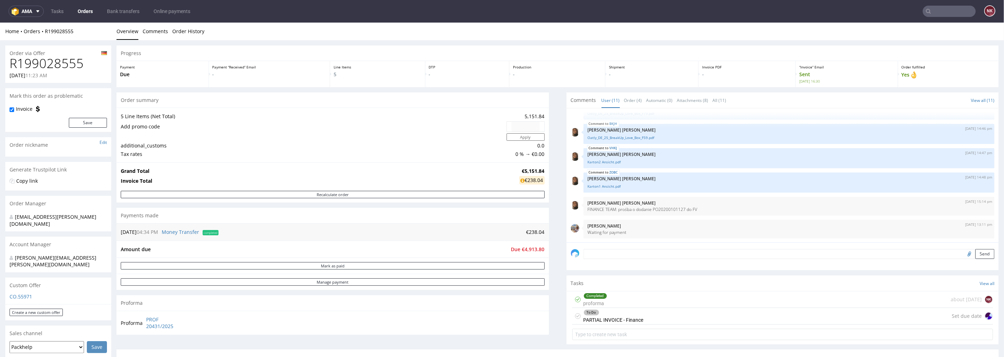
click at [61, 65] on h1 "R199028555" at bounding box center [58, 63] width 97 height 14
copy h1 "R199028555"
click at [551, 275] on div "Progress Payment Due Payment “Received” Email - Line Items 5 DTP - Production -…" at bounding box center [557, 343] width 882 height 596
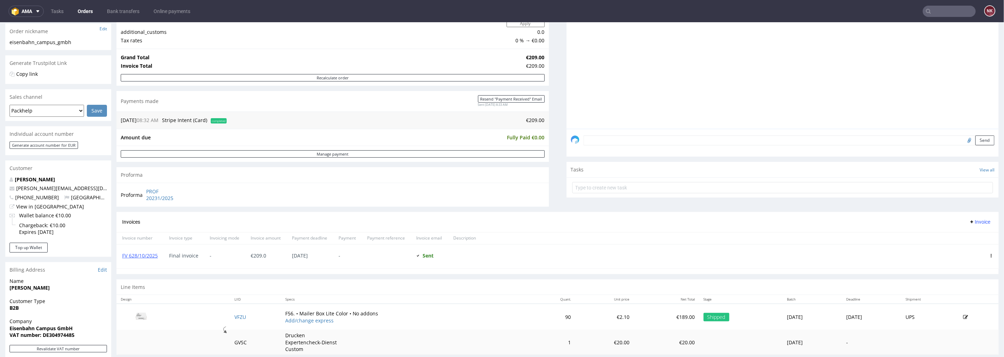
scroll to position [235, 0]
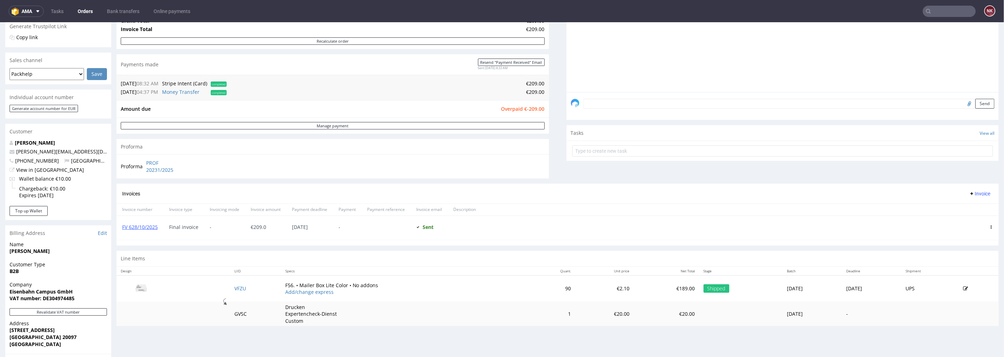
scroll to position [157, 0]
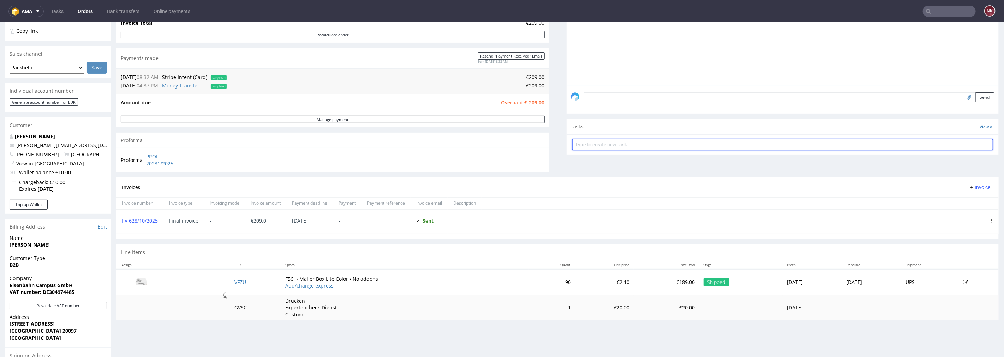
click at [609, 144] on input "text" at bounding box center [782, 144] width 421 height 11
type input "Refund (double payment)"
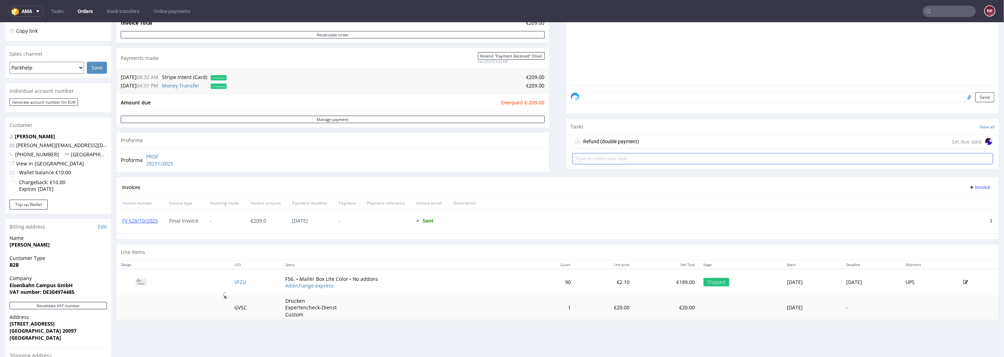
click at [609, 144] on div "Refund (double payment)" at bounding box center [611, 141] width 56 height 8
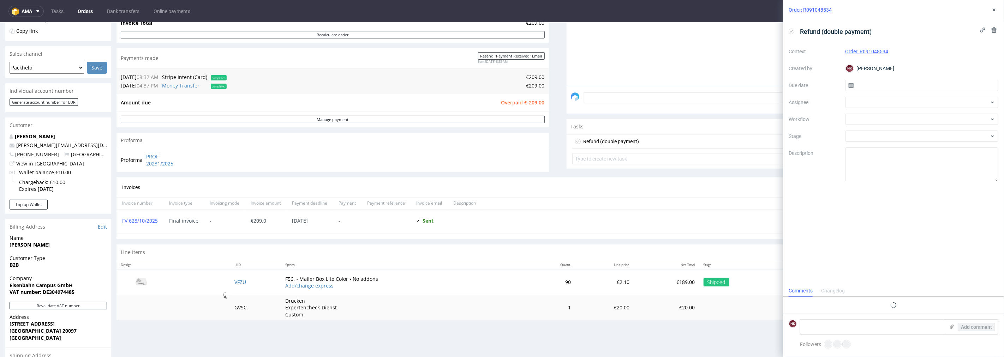
scroll to position [5, 0]
click at [869, 122] on div at bounding box center [921, 119] width 153 height 11
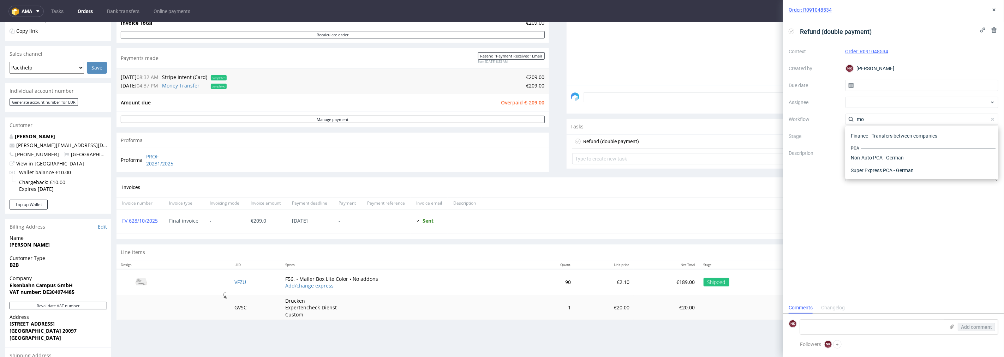
scroll to position [0, 0]
type input "money"
click at [872, 138] on div "Finance - Refunds - Money transfer" at bounding box center [922, 144] width 148 height 13
click at [881, 157] on textarea "Amount: Currency: Reason of refund: Is correction invoice needed?: Other:" at bounding box center [921, 165] width 153 height 34
click at [885, 163] on textarea "Amount: Currency: Reason of refund: Is correction invoice needed?: Other:" at bounding box center [921, 165] width 153 height 34
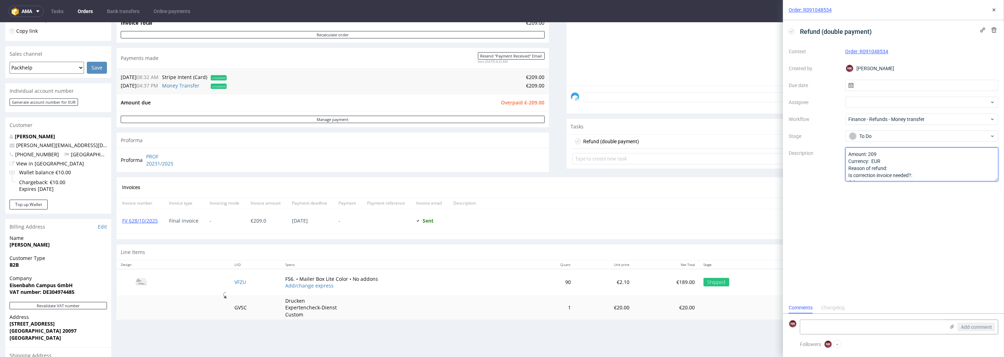
click at [903, 168] on textarea "Amount: Currency: Reason of refund: Is correction invoice needed?: Other:" at bounding box center [921, 165] width 153 height 34
type textarea "Amount: 209 Currency: EUR Reason of refund: double payment Is correction invoic…"
click at [993, 11] on icon at bounding box center [994, 10] width 6 height 6
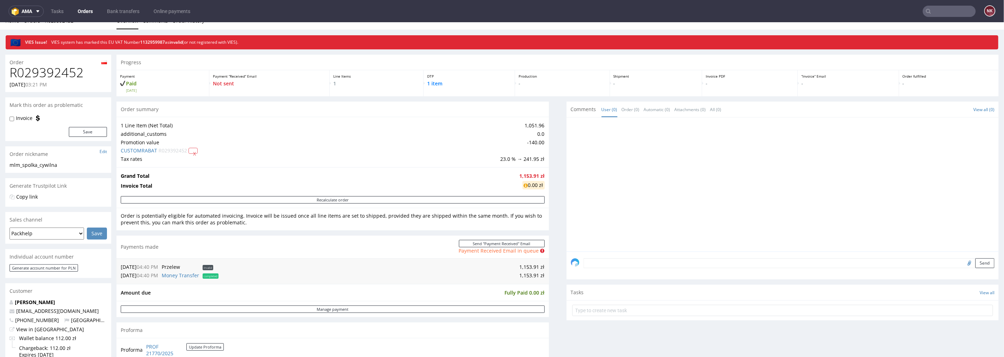
scroll to position [118, 0]
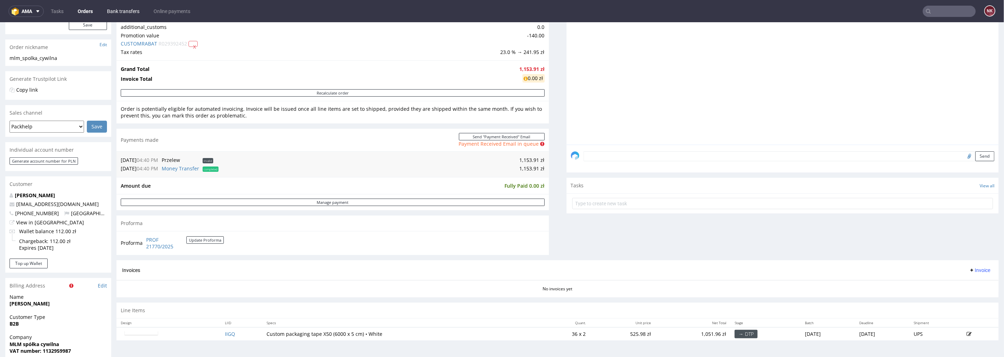
click at [117, 8] on link "Bank transfers" at bounding box center [123, 11] width 41 height 11
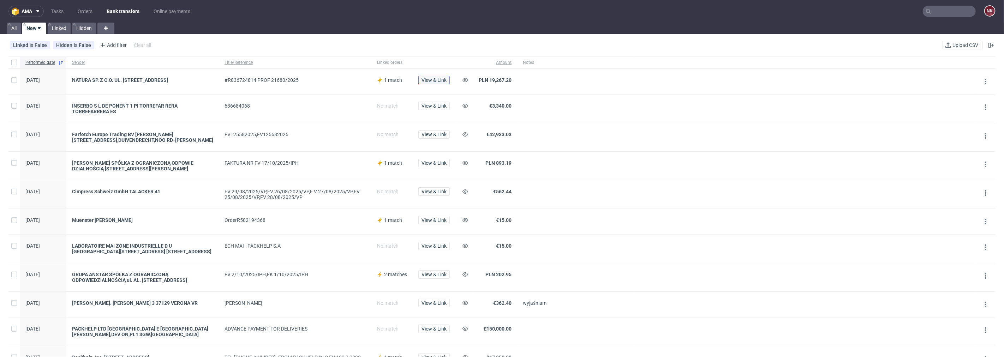
click at [434, 82] on span "View & Link" at bounding box center [433, 80] width 25 height 5
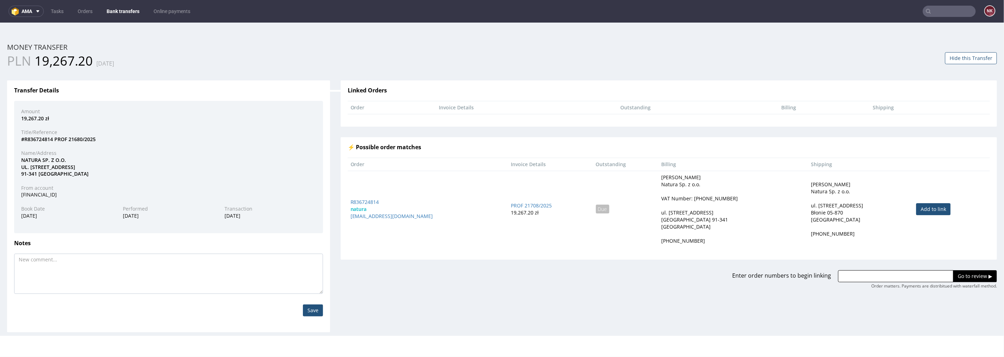
click at [931, 208] on link "Add to link" at bounding box center [933, 209] width 35 height 12
type input "R836724814"
click at [961, 277] on input "Go to review ▶" at bounding box center [975, 276] width 44 height 12
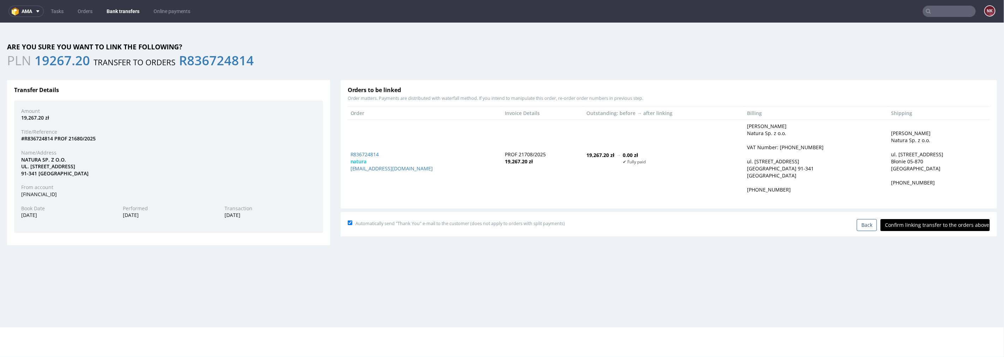
drag, startPoint x: 933, startPoint y: 220, endPoint x: 907, endPoint y: 221, distance: 25.5
click at [933, 221] on input "Confirm linking transfer to the orders above" at bounding box center [934, 225] width 109 height 12
type input "In progress..."
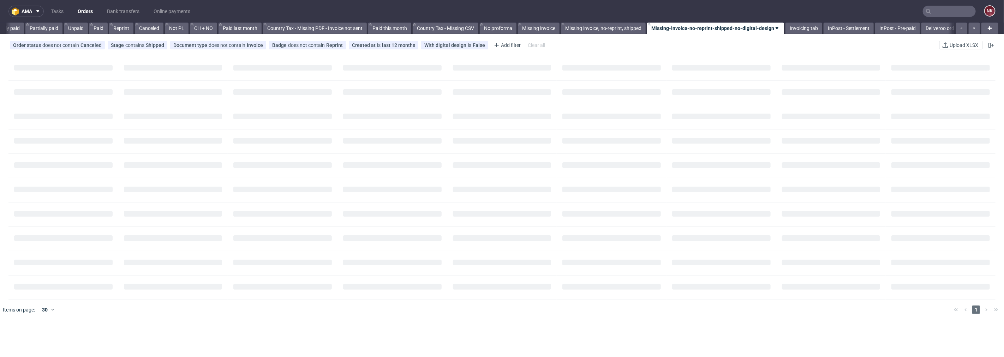
click at [940, 11] on input "text" at bounding box center [949, 11] width 53 height 11
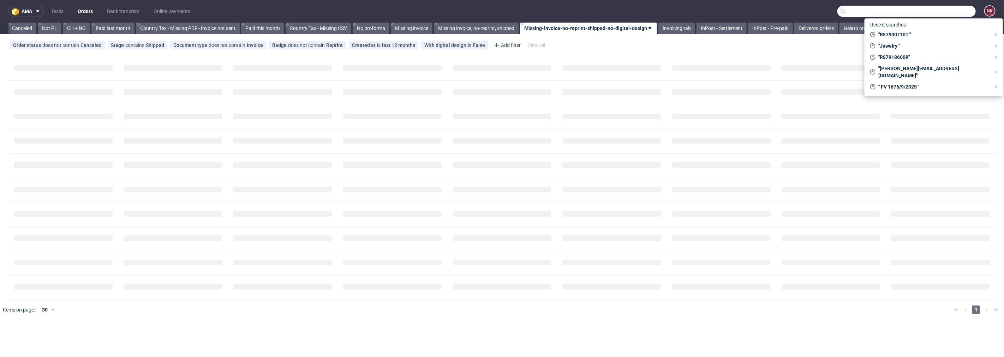
paste input "INSERBO"
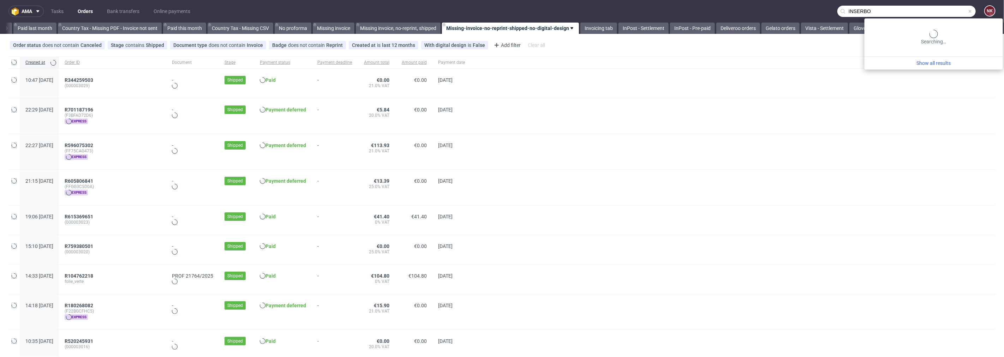
scroll to position [0, 797]
type input "INSERBO"
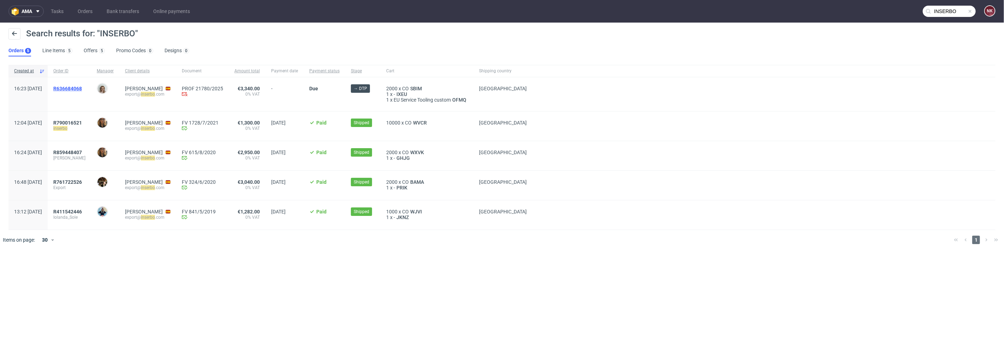
click at [82, 87] on span "R636684068" at bounding box center [67, 89] width 29 height 6
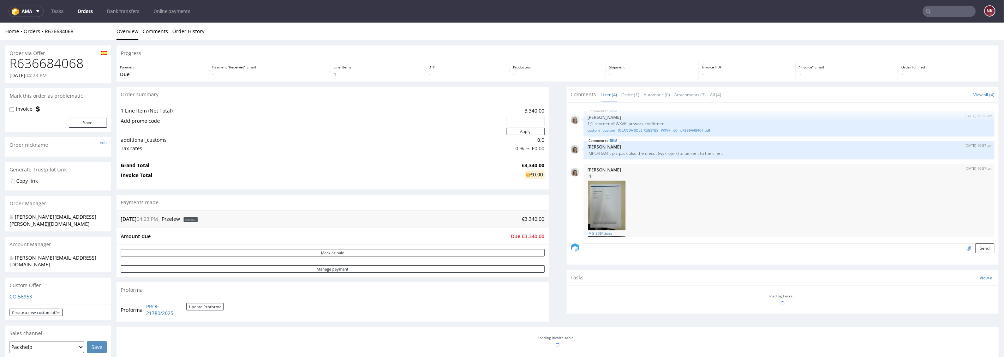
scroll to position [98, 0]
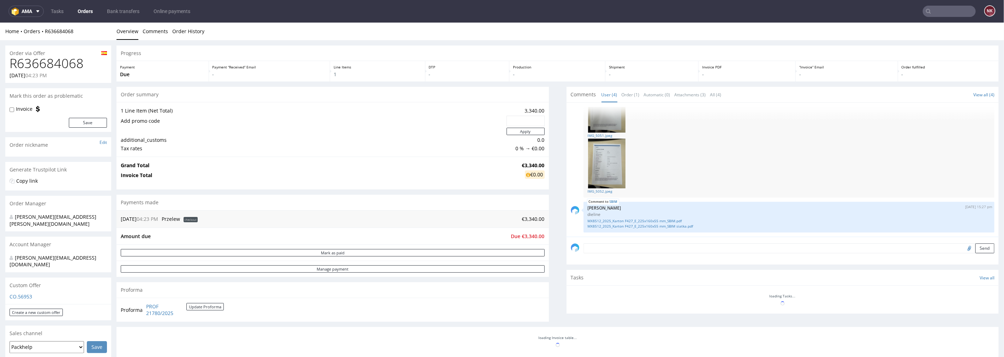
click at [35, 67] on h1 "R636684068" at bounding box center [58, 63] width 97 height 14
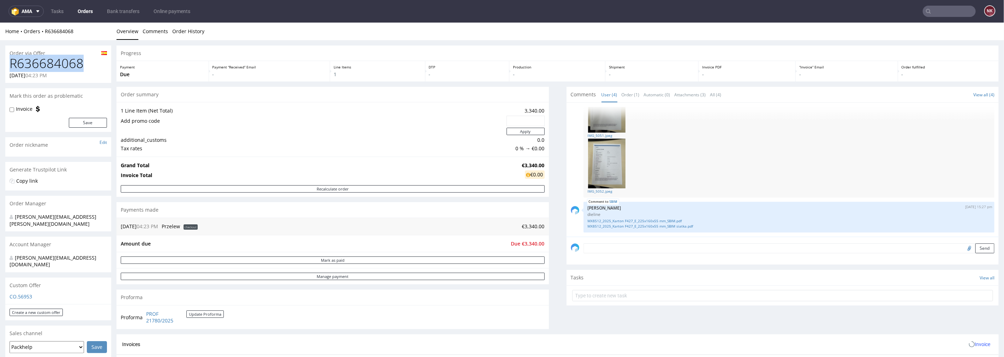
click at [35, 67] on h1 "R636684068" at bounding box center [58, 63] width 97 height 14
copy h1 "R636684068"
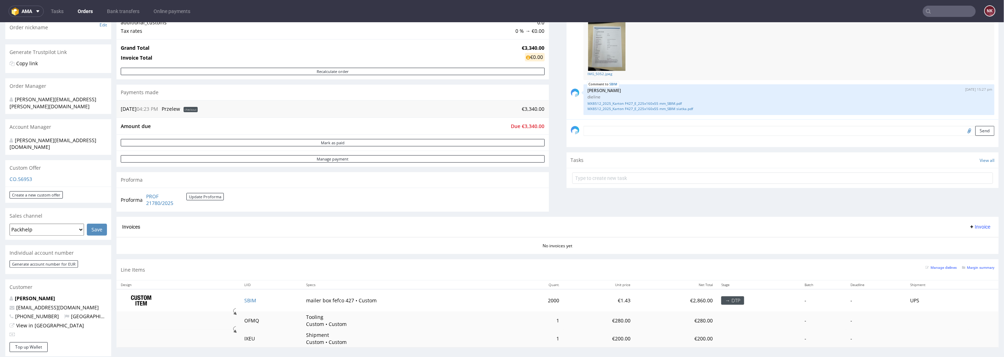
scroll to position [157, 0]
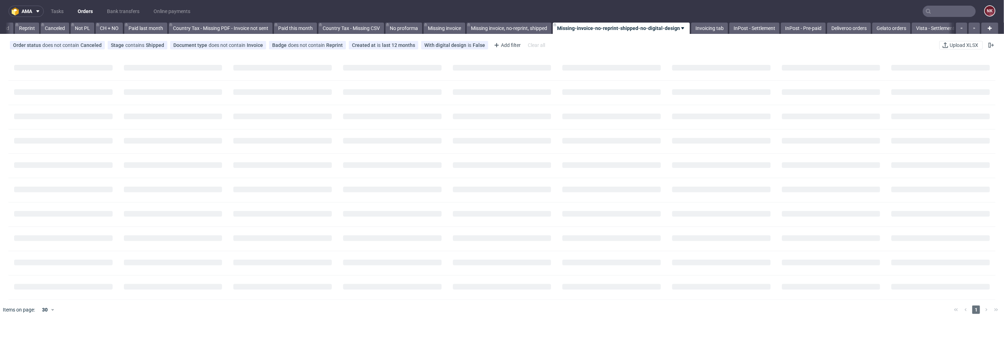
click at [933, 10] on input "text" at bounding box center [949, 11] width 53 height 11
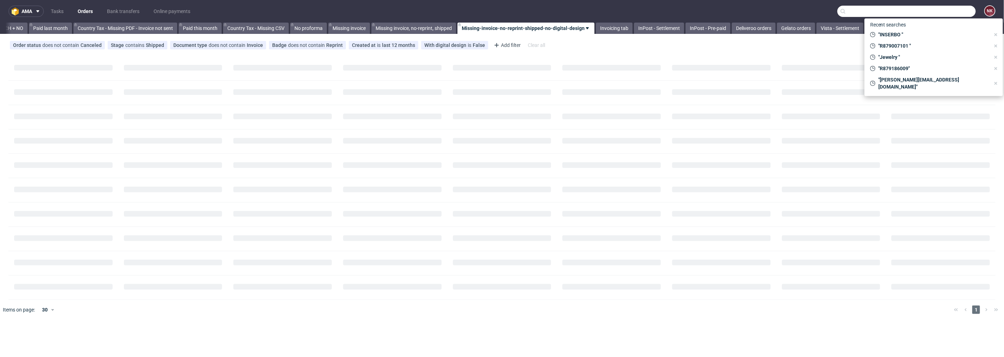
paste input "LABORATOIRE"
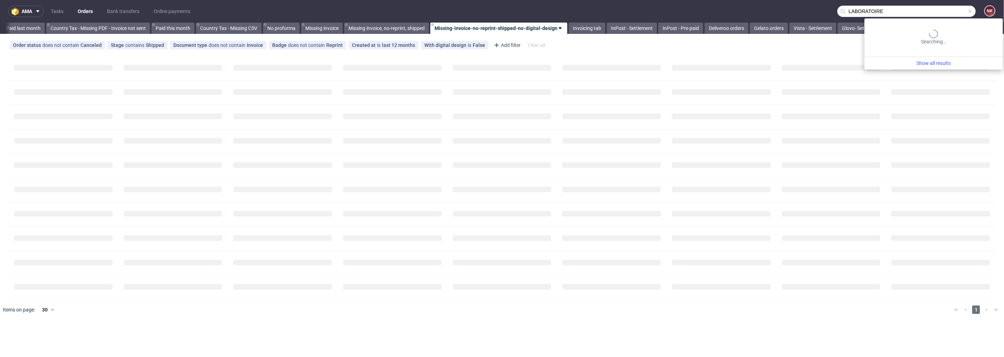
scroll to position [0, 798]
type input "LABORATOIRE"
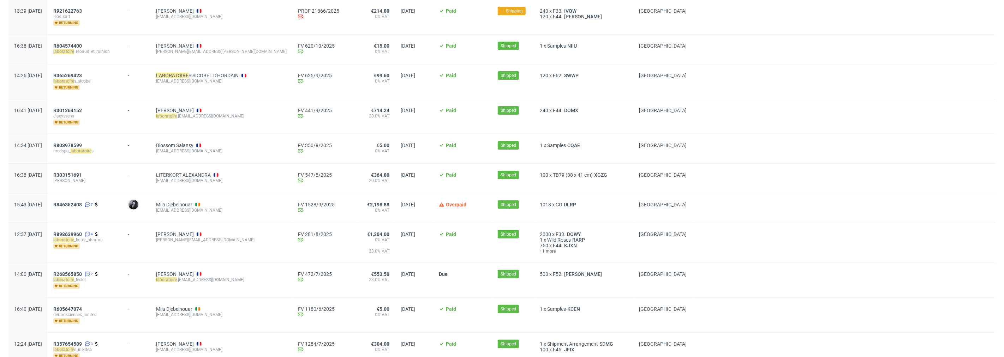
scroll to position [78, 0]
click at [90, 272] on icon at bounding box center [88, 274] width 6 height 6
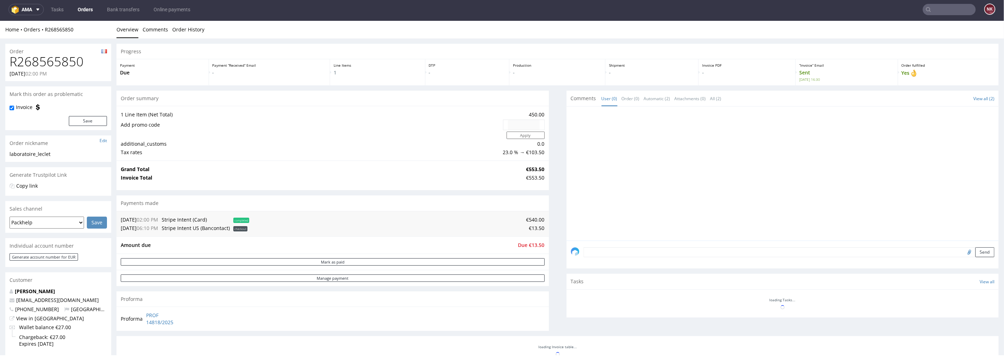
scroll to position [23, 0]
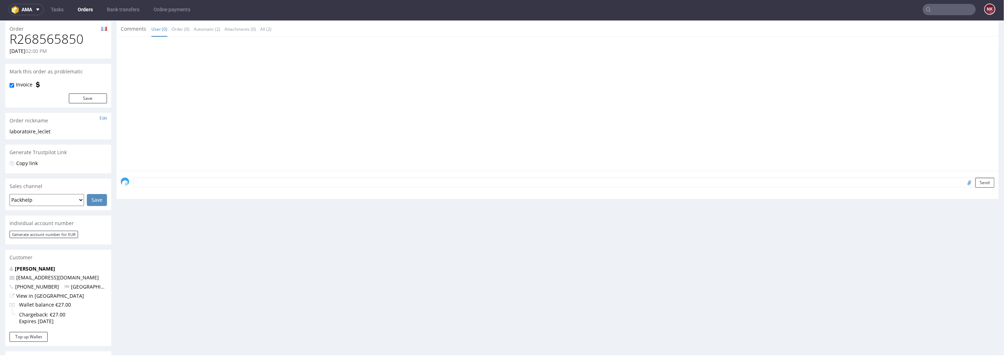
type input "LABORATOIRE"
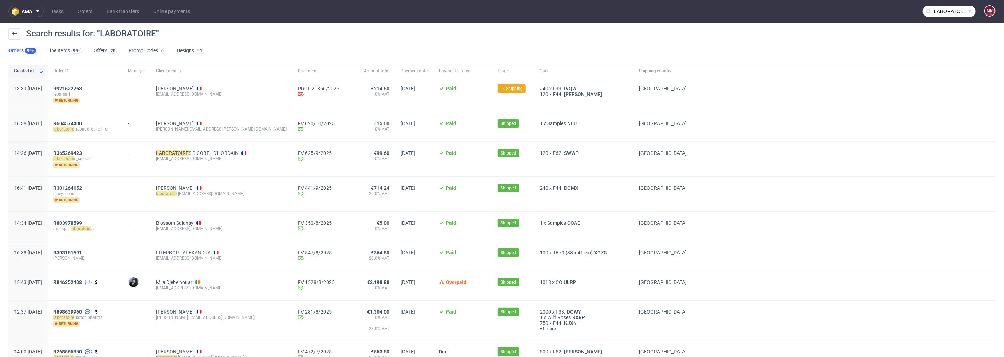
scroll to position [78, 0]
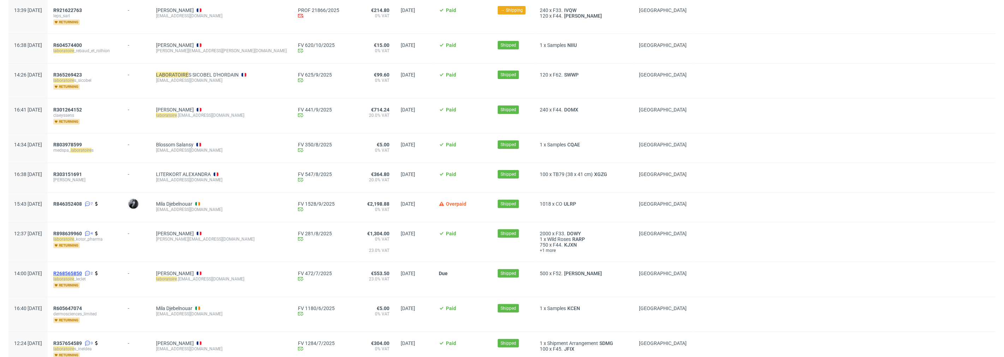
click at [82, 272] on span "R268565850" at bounding box center [67, 274] width 29 height 6
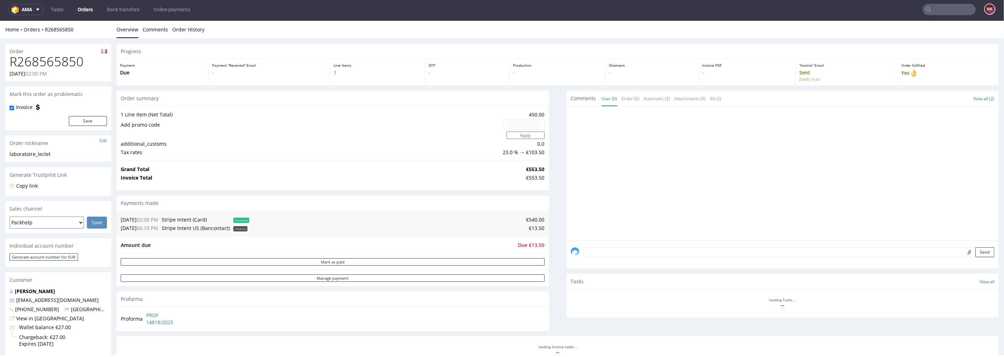
scroll to position [2, 0]
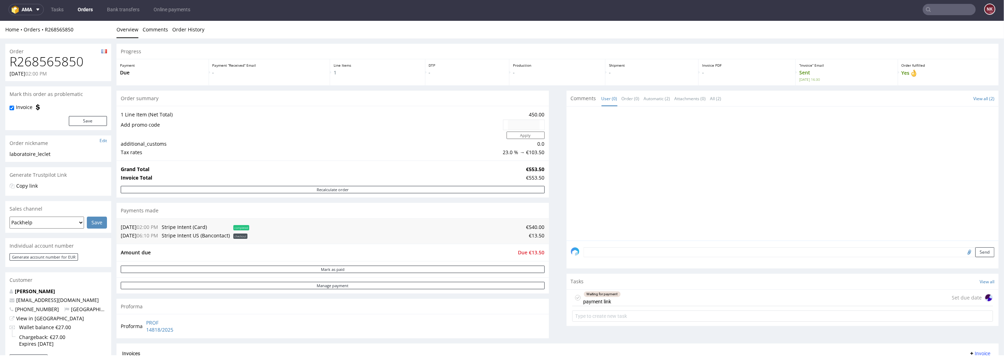
click at [618, 302] on div "Waiting for payment payment link Set due date" at bounding box center [782, 297] width 421 height 17
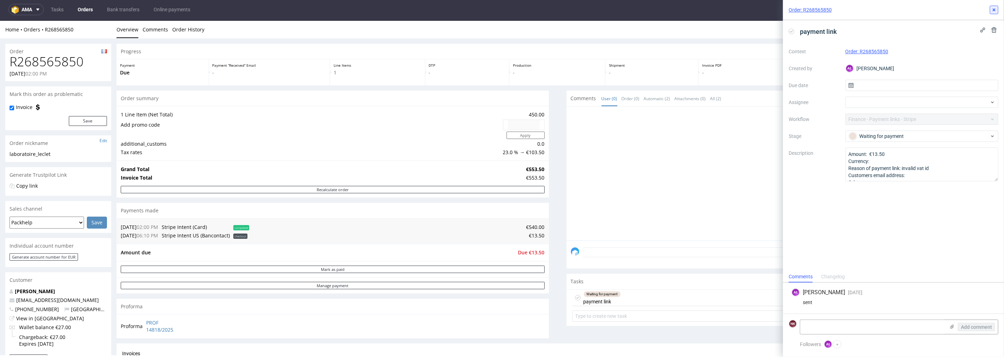
click at [994, 7] on icon at bounding box center [994, 10] width 6 height 6
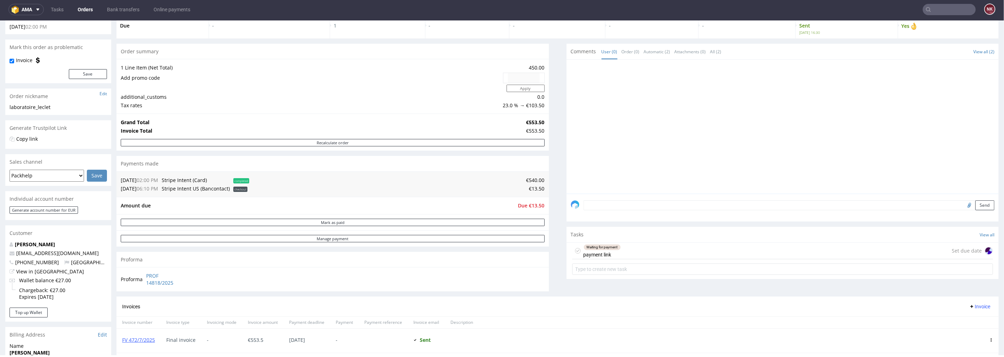
scroll to position [118, 0]
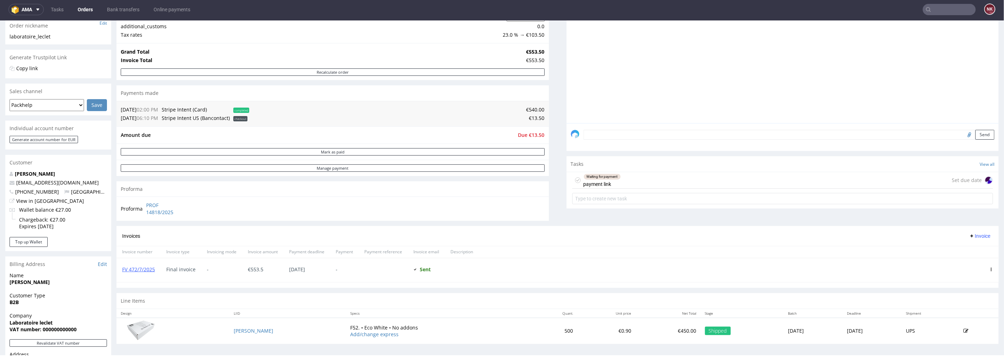
click at [144, 264] on div "FV 472/7/2025" at bounding box center [138, 270] width 44 height 24
click at [145, 264] on div "FV 472/7/2025" at bounding box center [138, 270] width 44 height 24
click at [146, 266] on link "FV 472/7/2025" at bounding box center [138, 269] width 33 height 7
click at [558, 210] on div "Progress Payment Due Payment “Received” Email - Line Items 1 DTP - Production -…" at bounding box center [557, 137] width 882 height 423
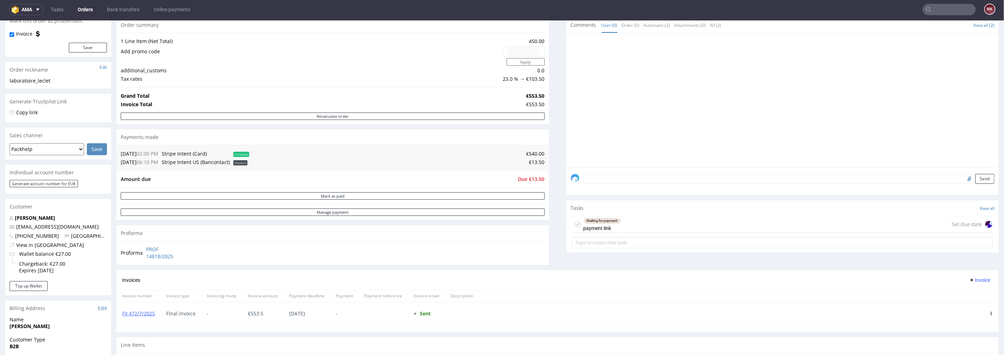
scroll to position [0, 0]
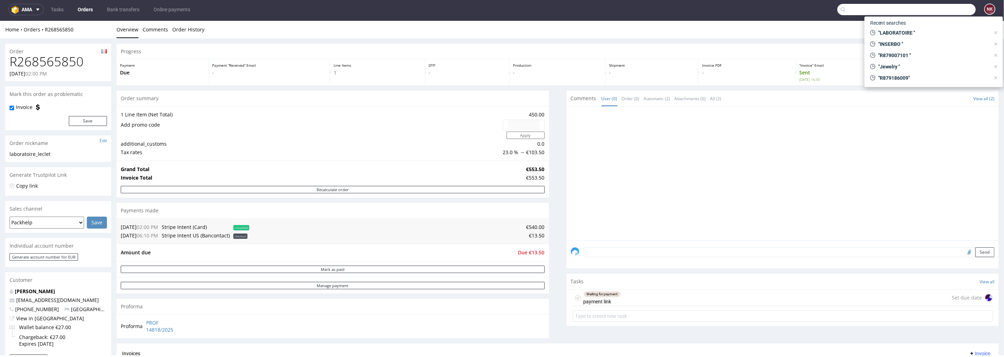
click at [941, 8] on input "text" at bounding box center [906, 9] width 138 height 11
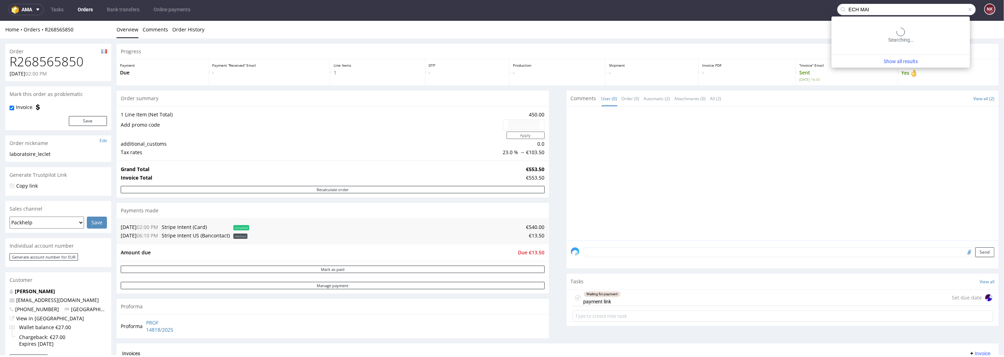
type input "ECH MAI"
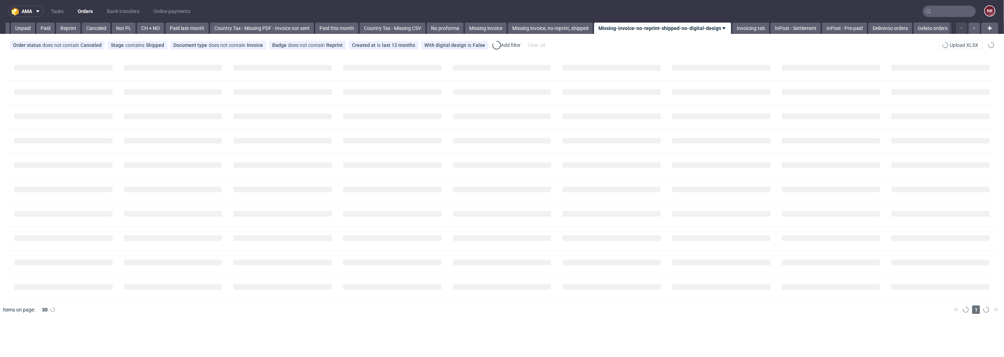
click at [947, 13] on input "text" at bounding box center [949, 11] width 53 height 11
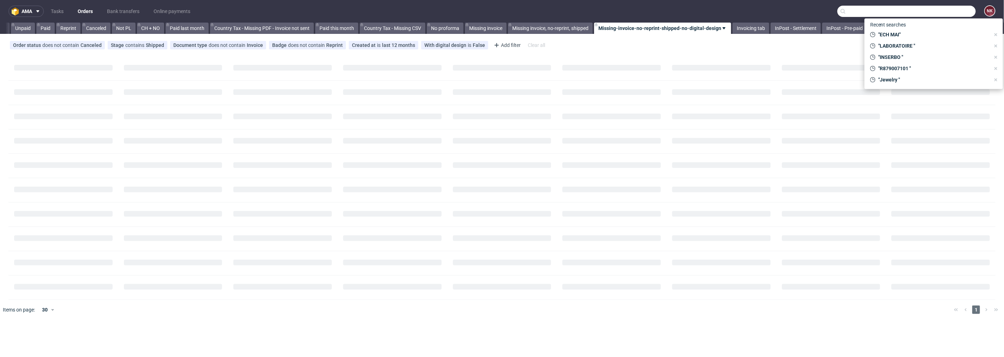
paste input "LABORATOIRE"
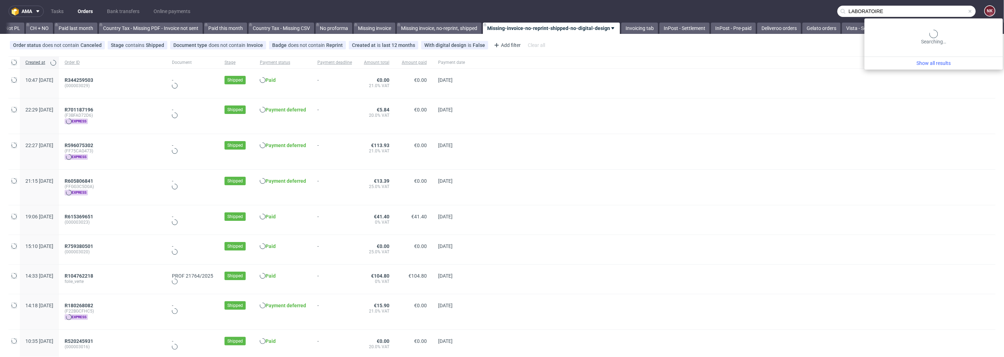
scroll to position [0, 798]
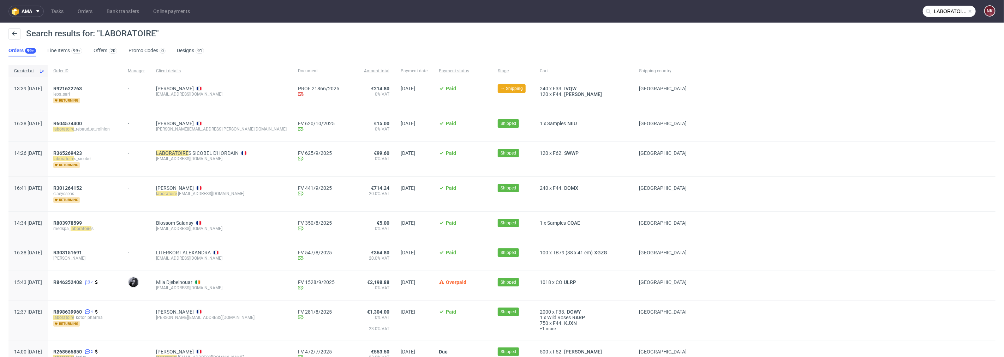
click at [932, 11] on input "LABORATOIRE" at bounding box center [949, 11] width 53 height 11
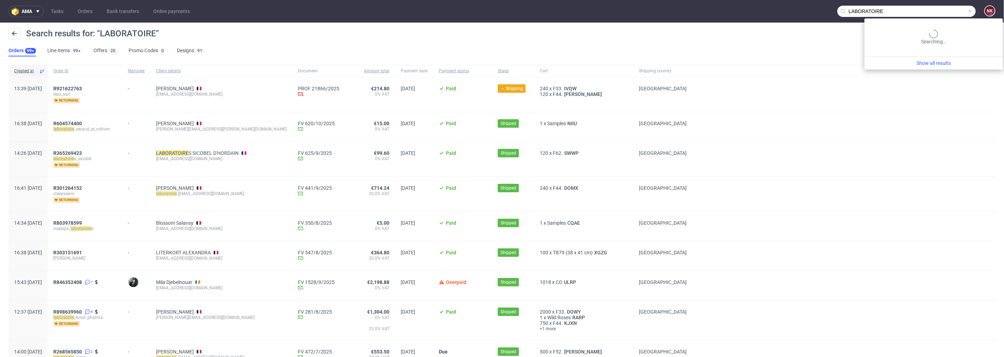
drag, startPoint x: 932, startPoint y: 11, endPoint x: 771, endPoint y: 17, distance: 161.8
click at [773, 17] on nav "ama Tasks Orders Bank transfers Online payments LABORATOIRE NK" at bounding box center [502, 11] width 1004 height 23
paste input "MAI ZONE"
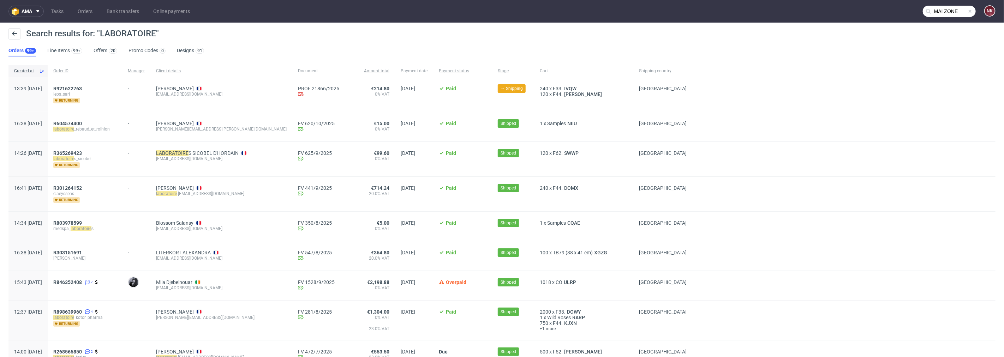
type input "MAI ZONE"
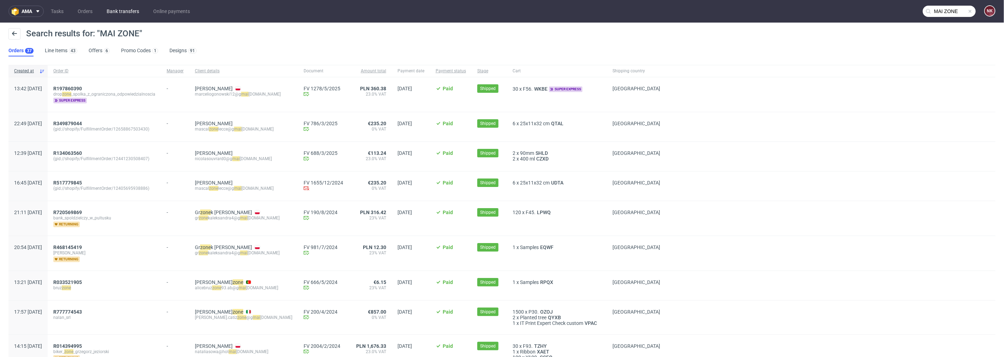
click at [125, 12] on link "Bank transfers" at bounding box center [122, 11] width 41 height 11
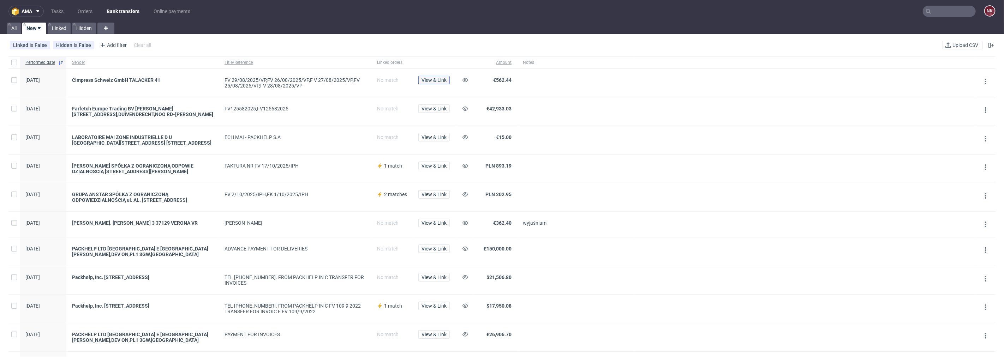
click at [433, 82] on span "View & Link" at bounding box center [433, 80] width 25 height 5
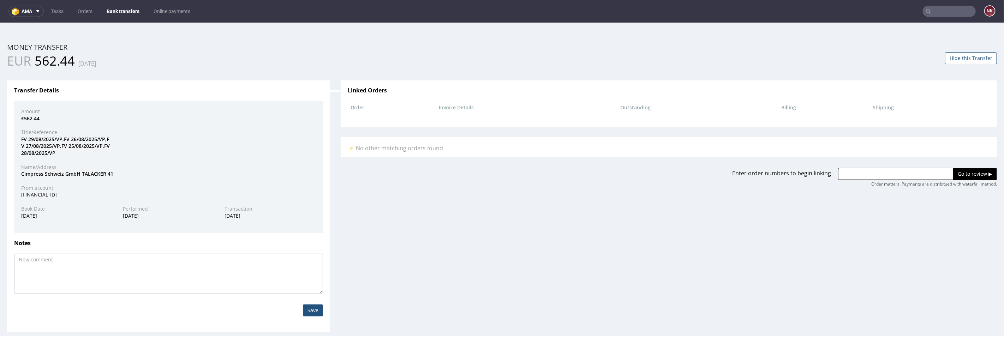
click at [971, 58] on button "Hide this Transfer" at bounding box center [971, 58] width 52 height 12
click at [120, 16] on link "Bank transfers" at bounding box center [122, 11] width 41 height 11
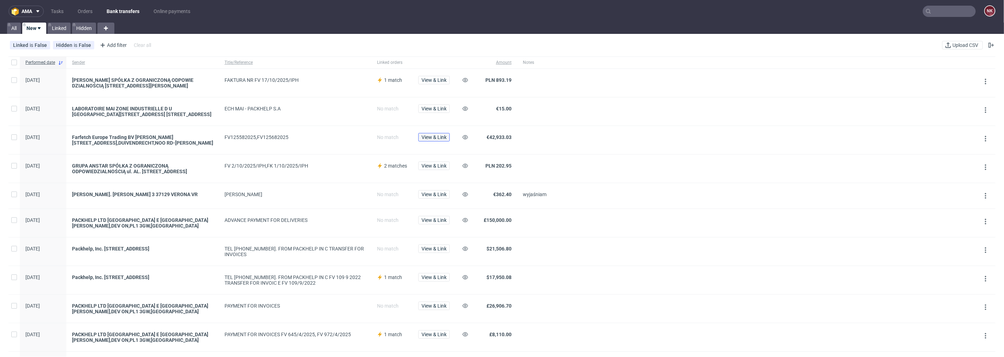
click at [446, 139] on span "View & Link" at bounding box center [433, 137] width 25 height 5
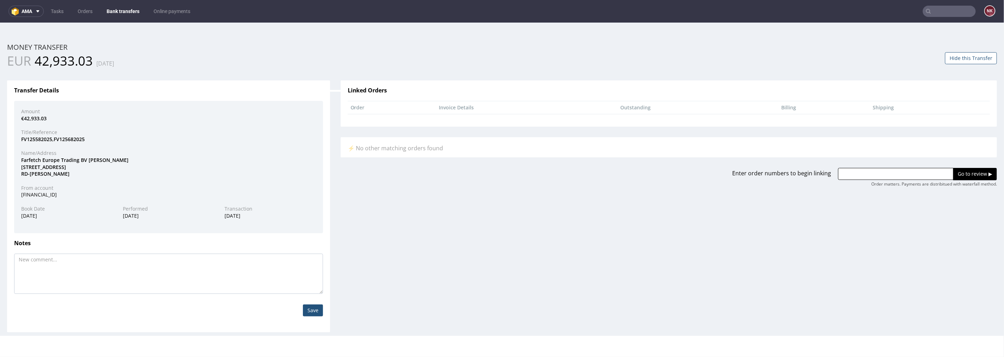
click at [873, 170] on input "text" at bounding box center [895, 174] width 115 height 12
paste input "R443604843"
click at [895, 170] on input "R443604843," at bounding box center [895, 174] width 115 height 12
paste input "R493295397"
type input "R443604843, R493295397"
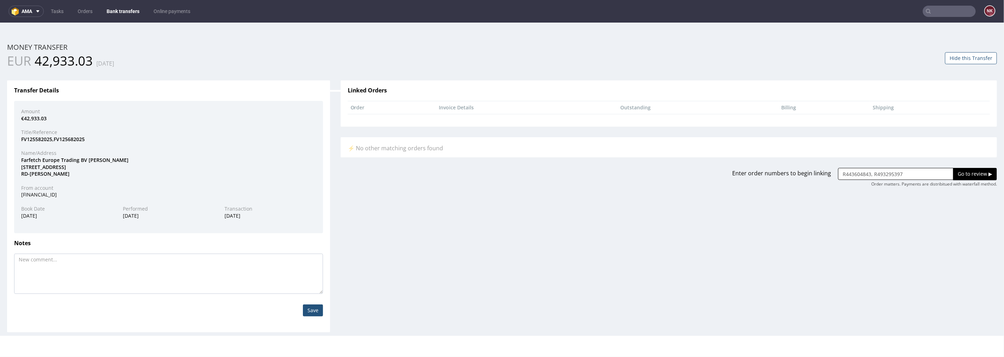
click at [959, 175] on input "Go to review ▶" at bounding box center [975, 174] width 44 height 12
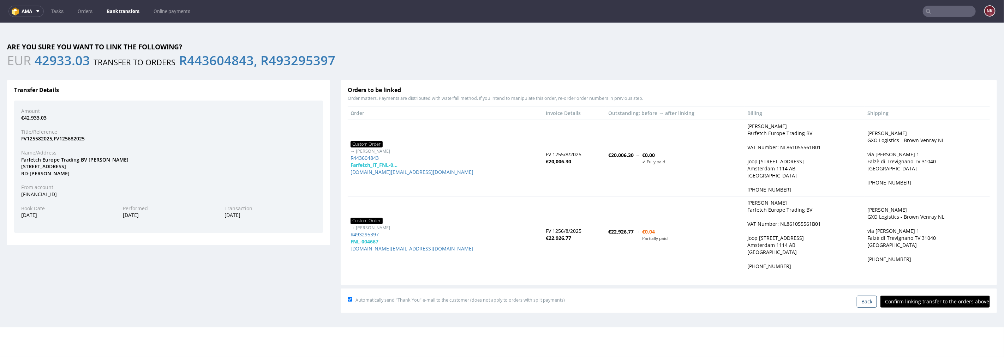
click at [923, 302] on input "Confirm linking transfer to the orders above" at bounding box center [934, 301] width 109 height 12
type input "In progress..."
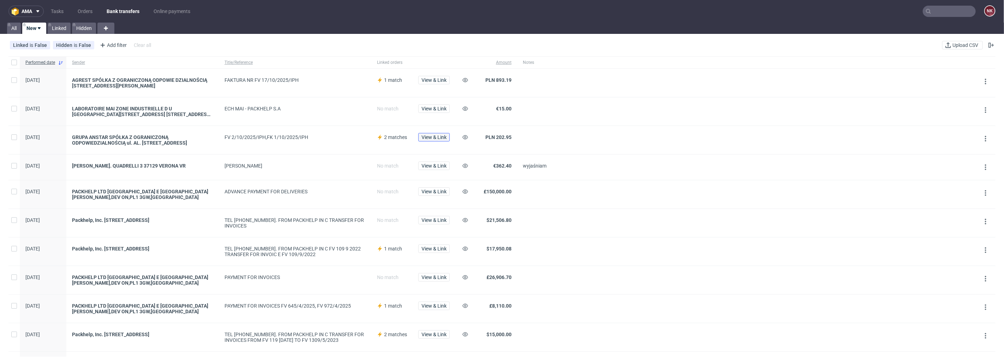
click at [432, 136] on span "View & Link" at bounding box center [433, 137] width 25 height 5
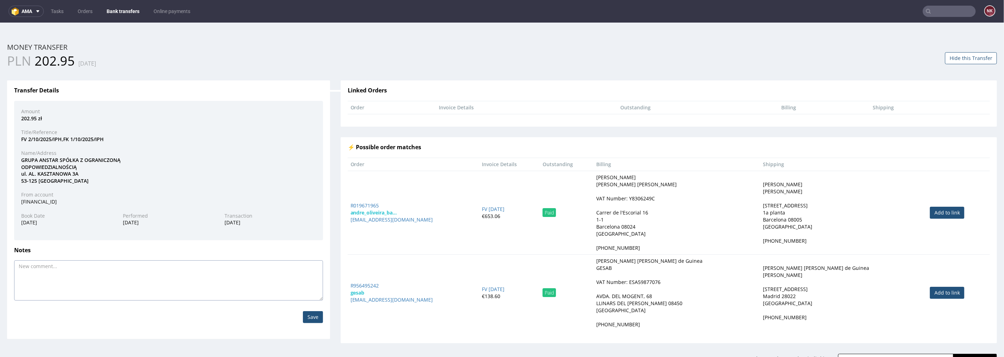
click at [231, 280] on textarea at bounding box center [168, 280] width 309 height 40
type textarea "wyjaśniam"
click at [309, 320] on input "Save" at bounding box center [313, 317] width 20 height 12
click at [127, 12] on link "Bank transfers" at bounding box center [122, 11] width 41 height 11
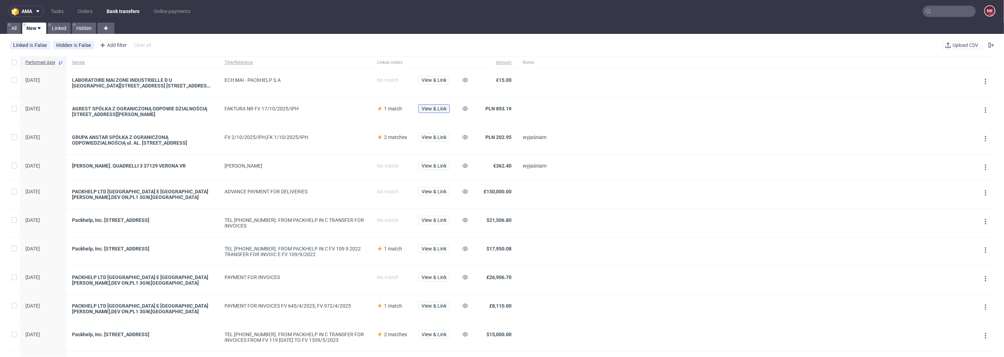
click at [440, 110] on span "View & Link" at bounding box center [433, 108] width 25 height 5
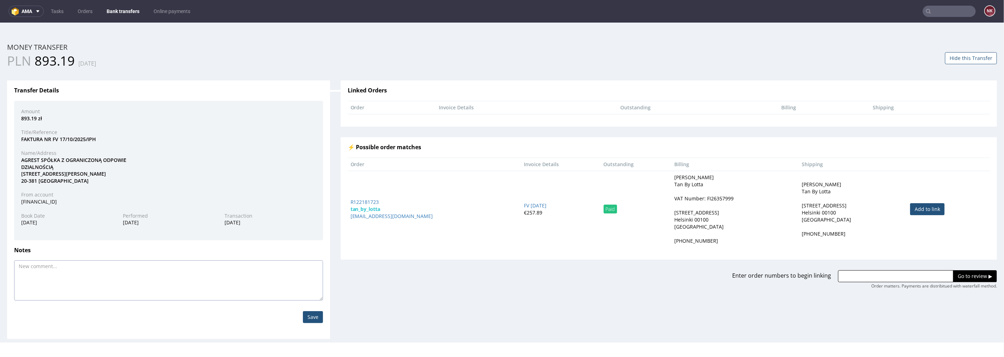
click at [170, 278] on textarea at bounding box center [168, 280] width 309 height 40
type textarea "wyjaśniam"
click at [308, 314] on input "Save" at bounding box center [313, 317] width 20 height 12
